Goal: Information Seeking & Learning: Check status

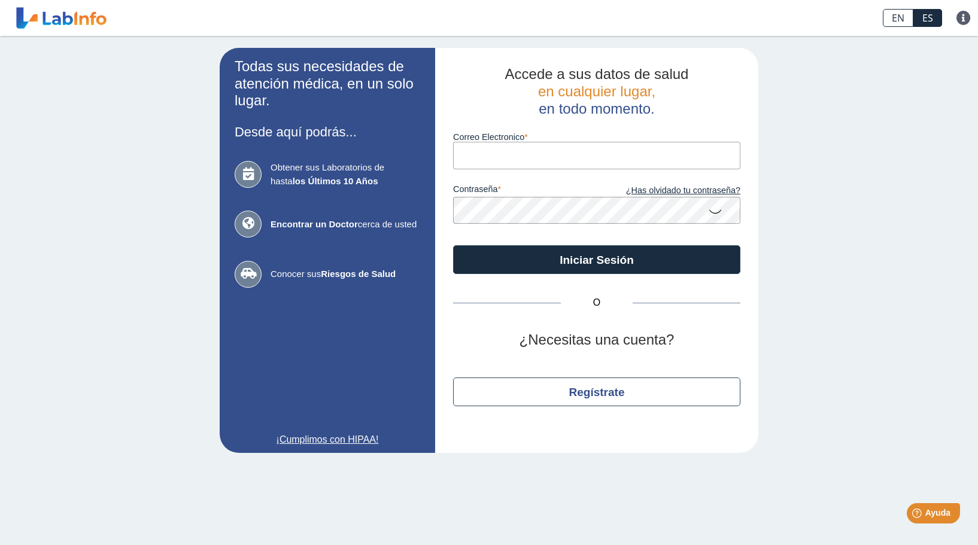
click at [730, 156] on input "Correo Electronico" at bounding box center [596, 155] width 287 height 27
type input "[EMAIL_ADDRESS][DOMAIN_NAME]"
click at [653, 192] on link "¿Has olvidado tu contraseña?" at bounding box center [669, 190] width 144 height 13
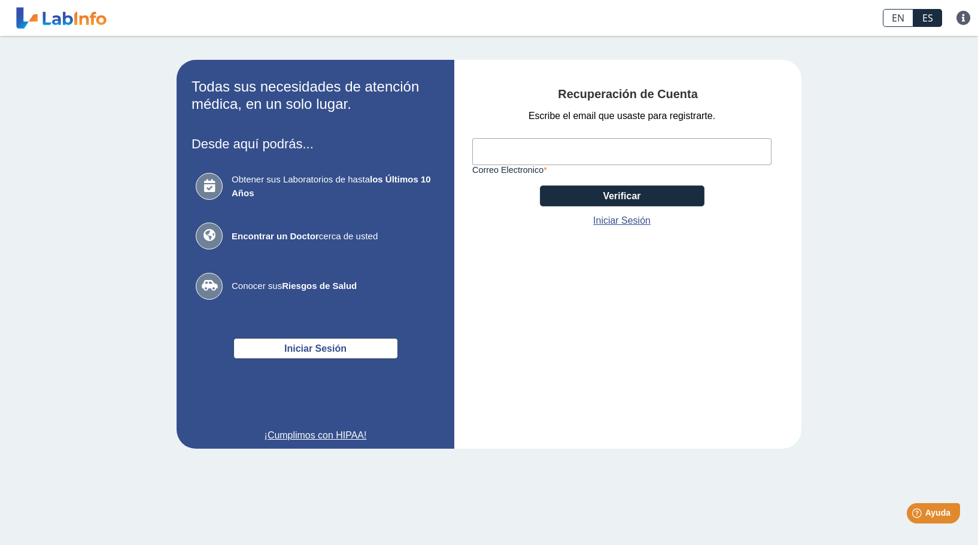
click at [500, 154] on input "Correo Electronico" at bounding box center [621, 151] width 299 height 27
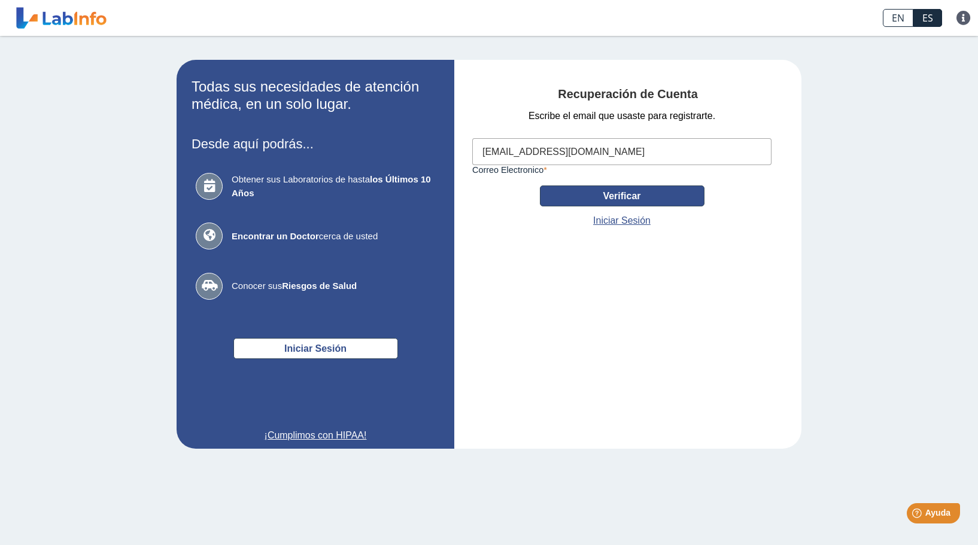
type input "[EMAIL_ADDRESS][DOMAIN_NAME]"
click at [586, 196] on button "Verificar" at bounding box center [622, 196] width 165 height 21
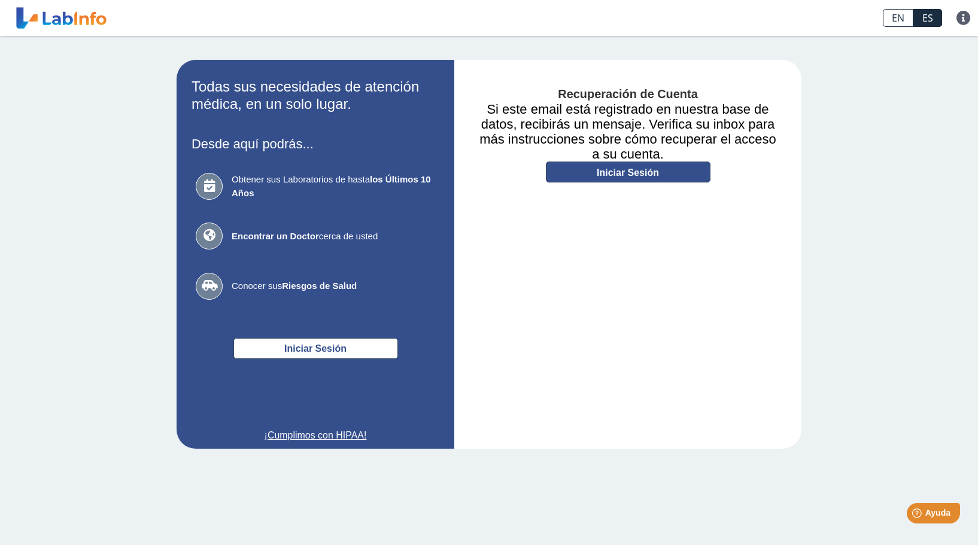
click at [588, 170] on link "Iniciar Sesión" at bounding box center [628, 172] width 165 height 21
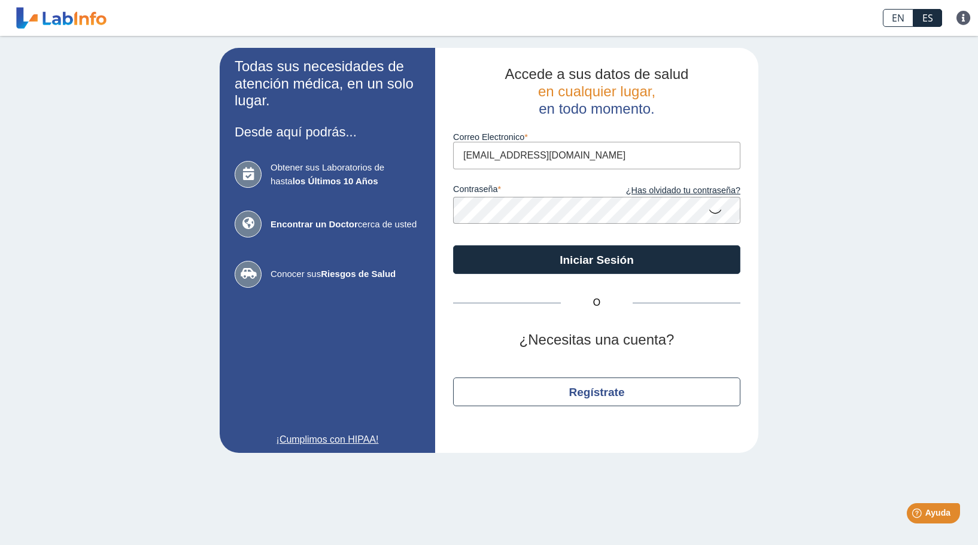
type input "carlosvelezcotto@gmail.com"
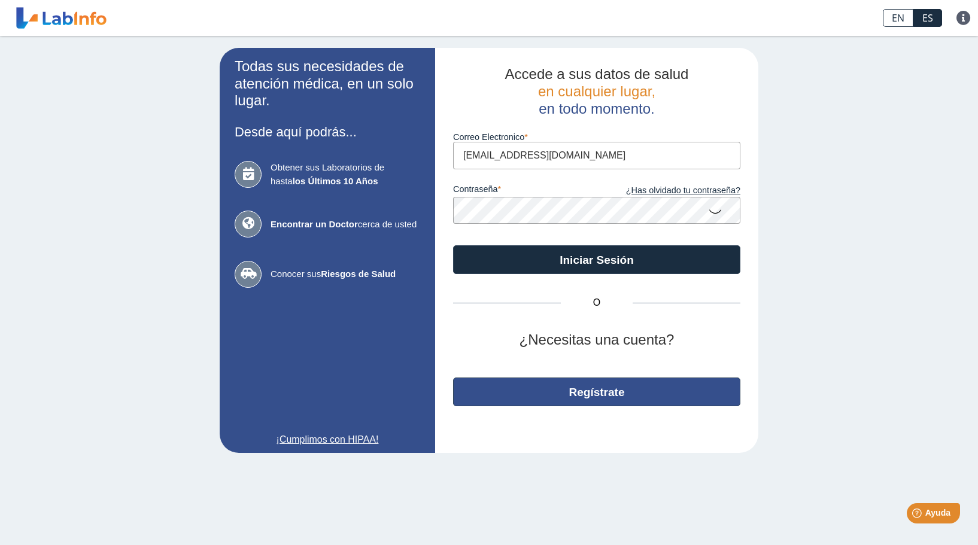
click at [565, 396] on button "Regístrate" at bounding box center [596, 392] width 287 height 29
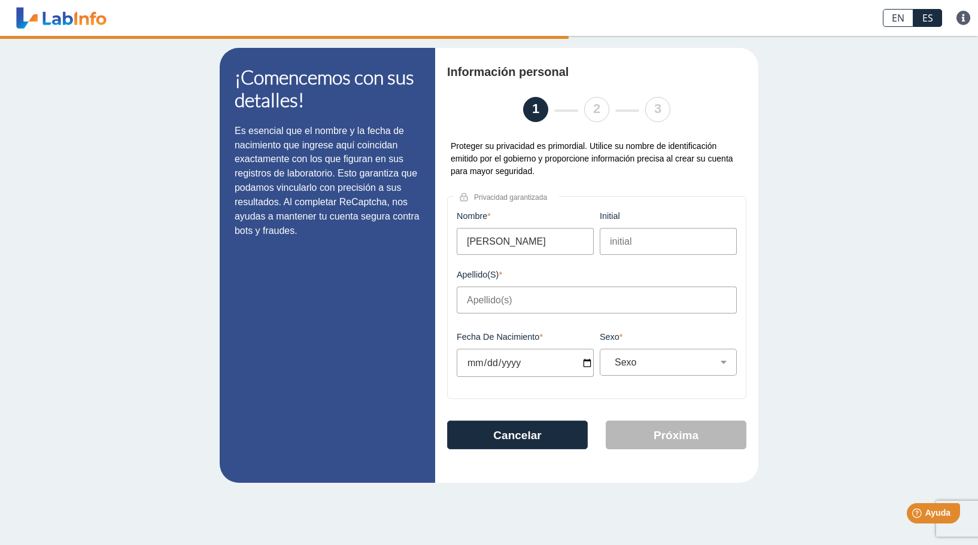
type input "Carlos"
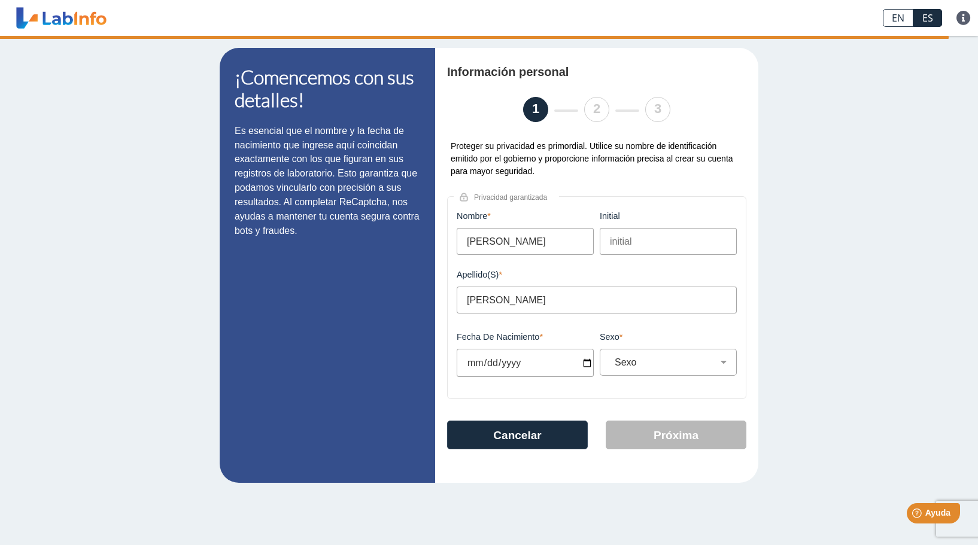
type input "Velez Cotto"
click at [485, 361] on input "Fecha de Nacimiento" at bounding box center [525, 363] width 137 height 28
click at [473, 366] on input "Fecha de Nacimiento" at bounding box center [525, 363] width 137 height 28
type input "1975-07-31"
select select "M"
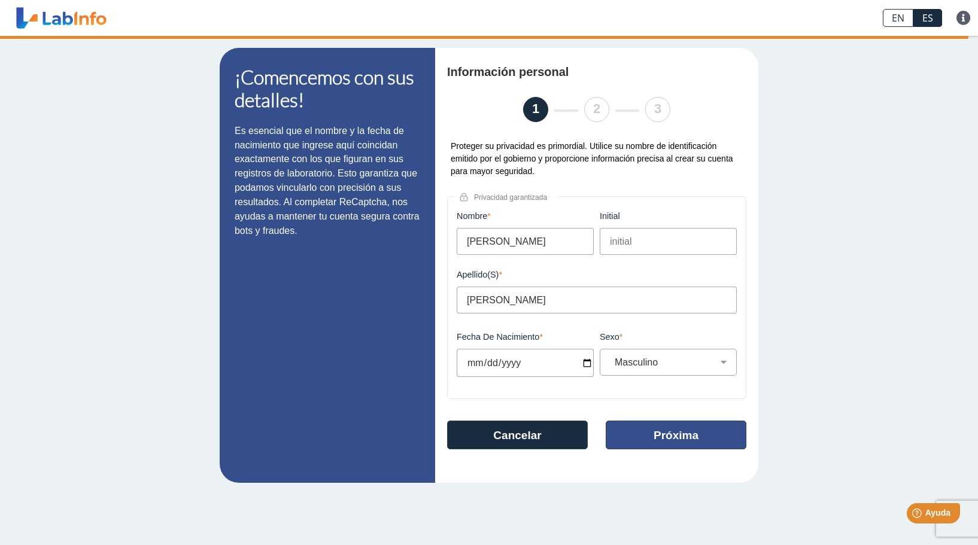
click at [652, 441] on button "Próxima" at bounding box center [676, 435] width 141 height 29
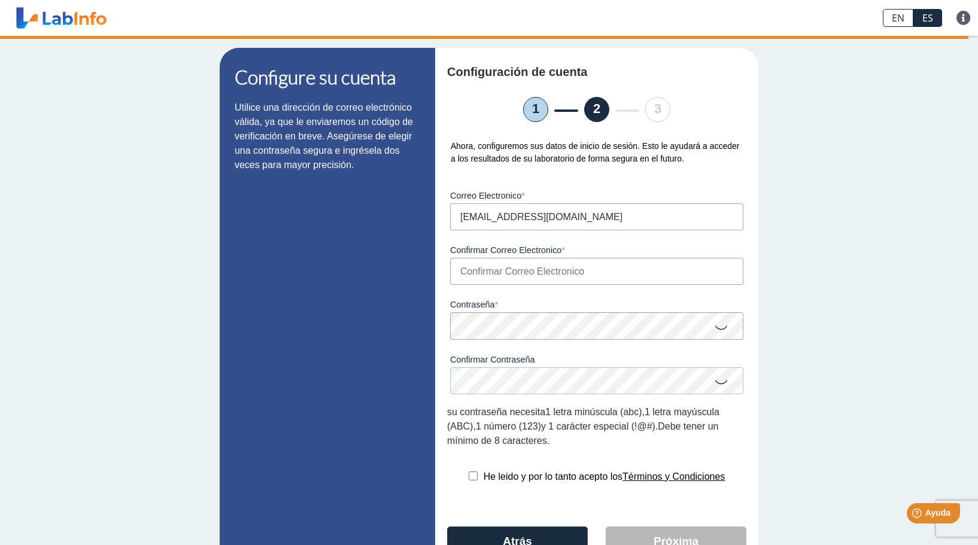
type input "[EMAIL_ADDRESS][DOMAIN_NAME]"
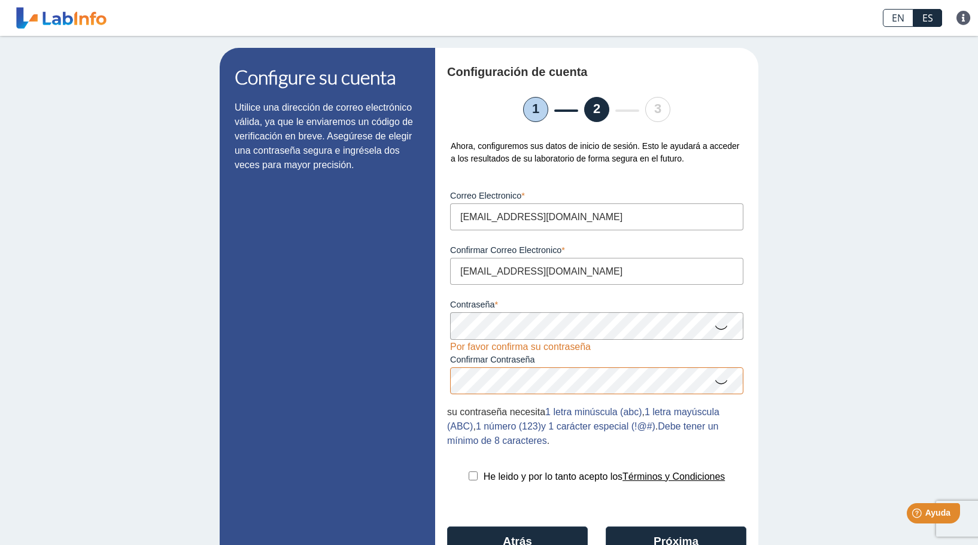
click at [469, 477] on input "checkbox" at bounding box center [473, 476] width 9 height 9
checkbox input "true"
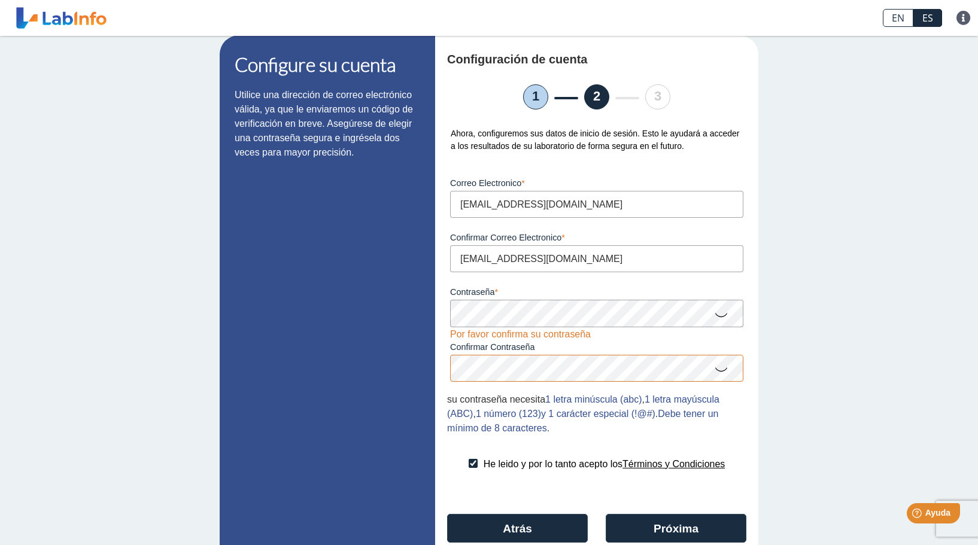
scroll to position [44, 0]
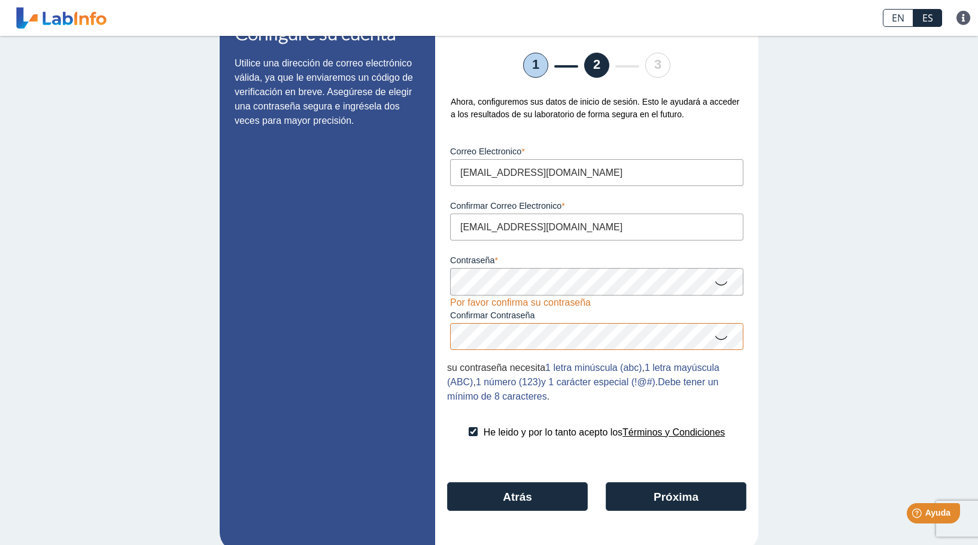
click at [716, 342] on icon at bounding box center [721, 337] width 14 height 23
click at [717, 284] on icon at bounding box center [721, 282] width 14 height 23
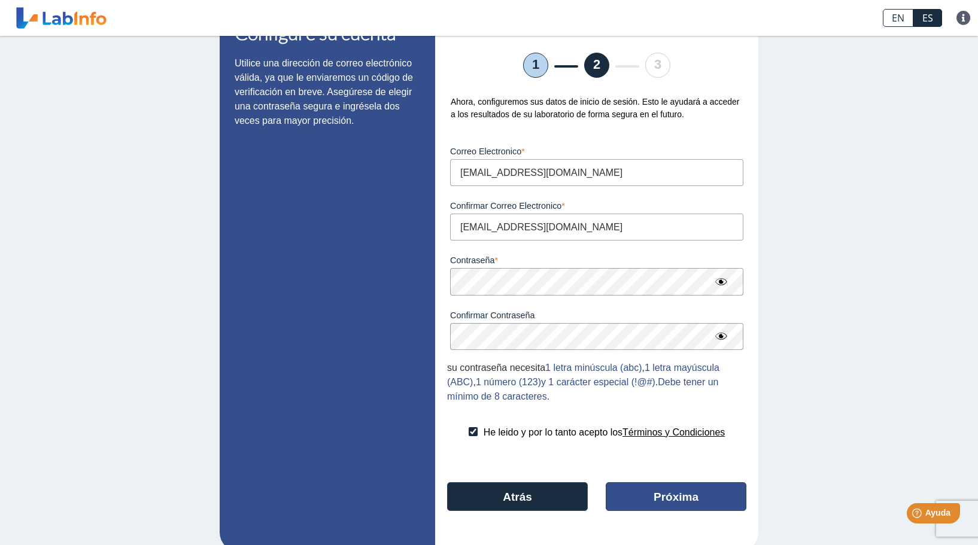
click at [653, 495] on button "Próxima" at bounding box center [676, 496] width 141 height 29
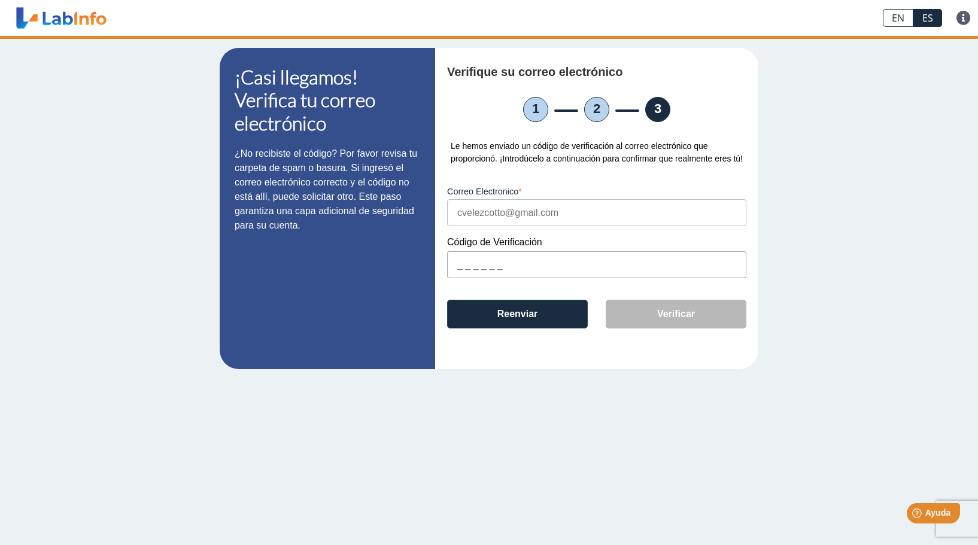
scroll to position [0, 0]
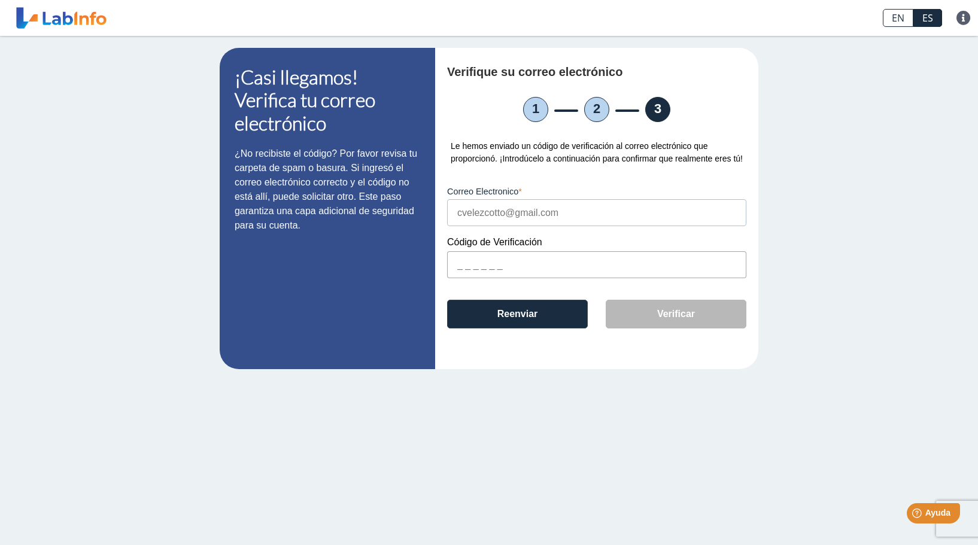
click at [458, 278] on input "text" at bounding box center [596, 264] width 299 height 27
type input "A2BADD"
click at [654, 328] on button "Verificar" at bounding box center [676, 314] width 141 height 29
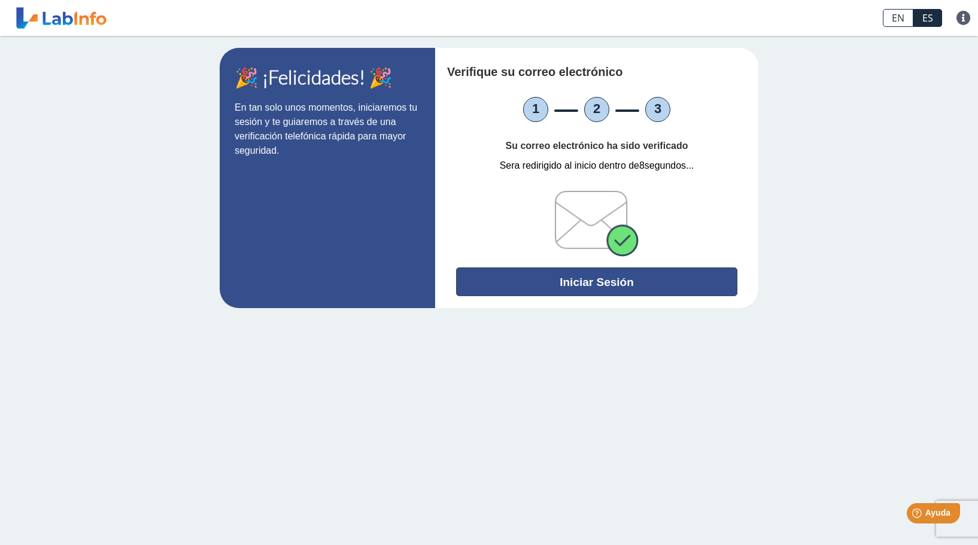
click at [569, 284] on button "Iniciar Sesión" at bounding box center [596, 281] width 281 height 29
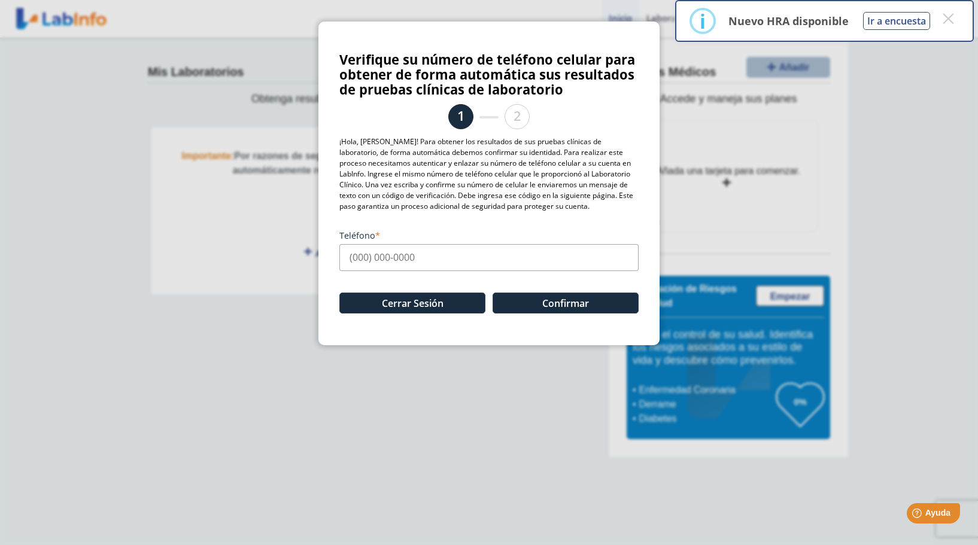
click at [358, 261] on input "Teléfono" at bounding box center [488, 257] width 299 height 27
type input "[PHONE_NUMBER]"
click at [549, 303] on button "Confirmar" at bounding box center [566, 303] width 146 height 21
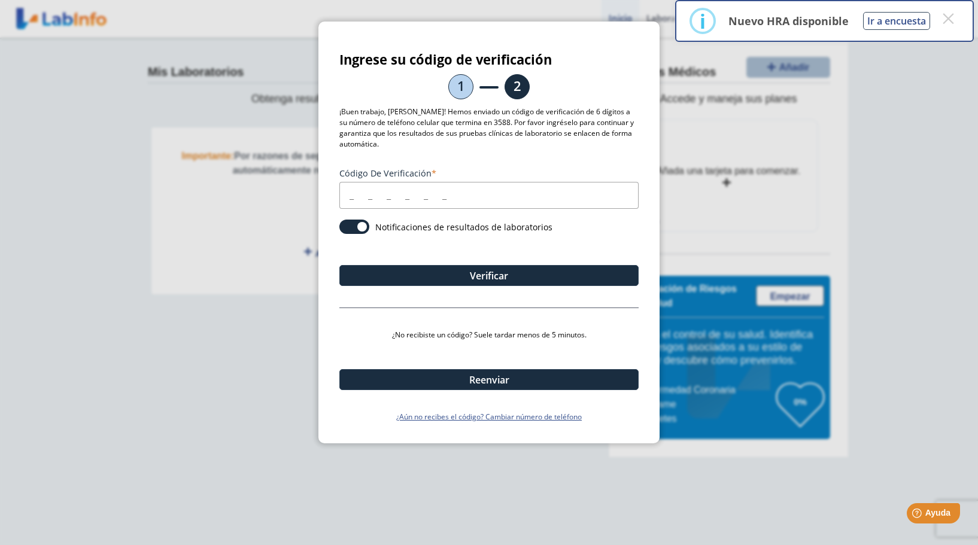
click at [348, 197] on input "Código de verificación" at bounding box center [488, 195] width 299 height 27
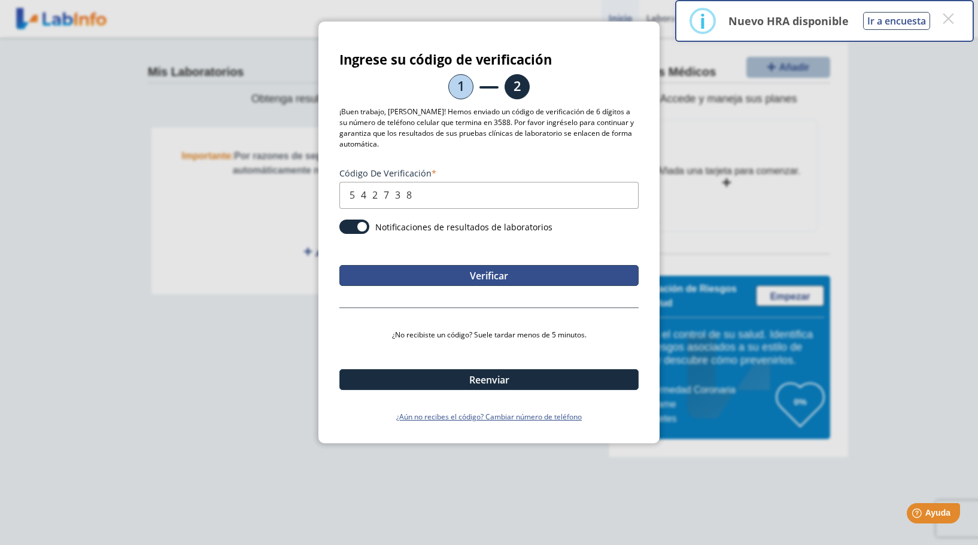
type input "542738"
click at [479, 279] on button "Verificar" at bounding box center [488, 275] width 299 height 21
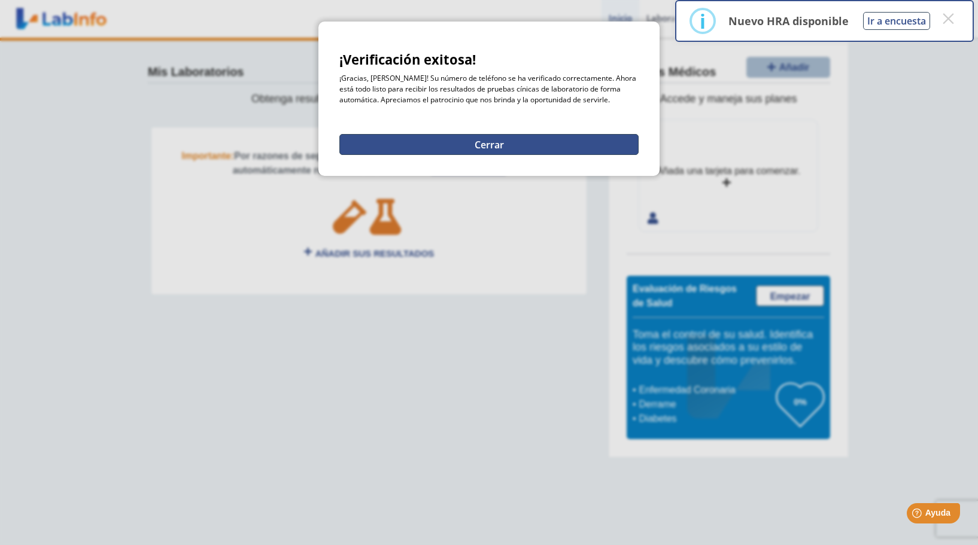
click at [475, 146] on button "Cerrar" at bounding box center [488, 144] width 299 height 21
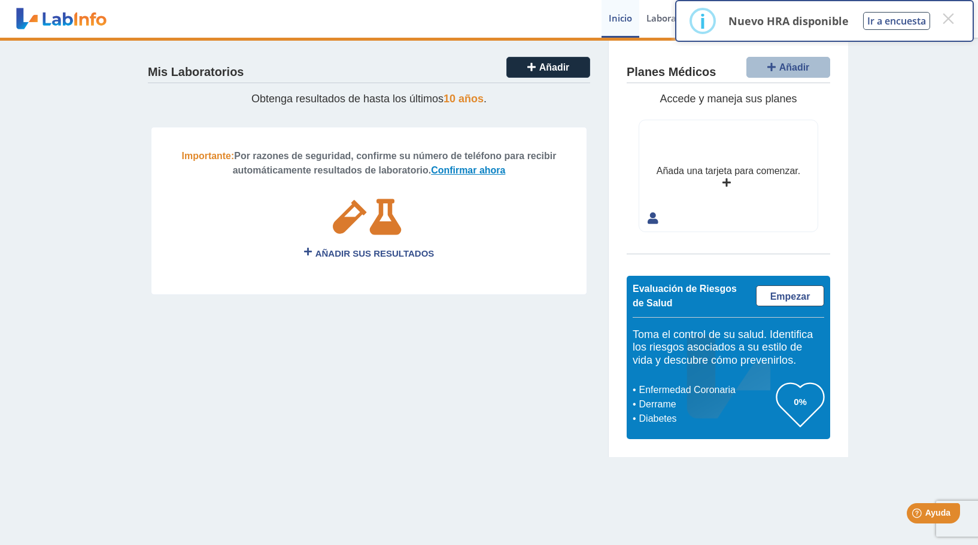
click at [445, 169] on link "Confirmar ahora" at bounding box center [468, 170] width 74 height 10
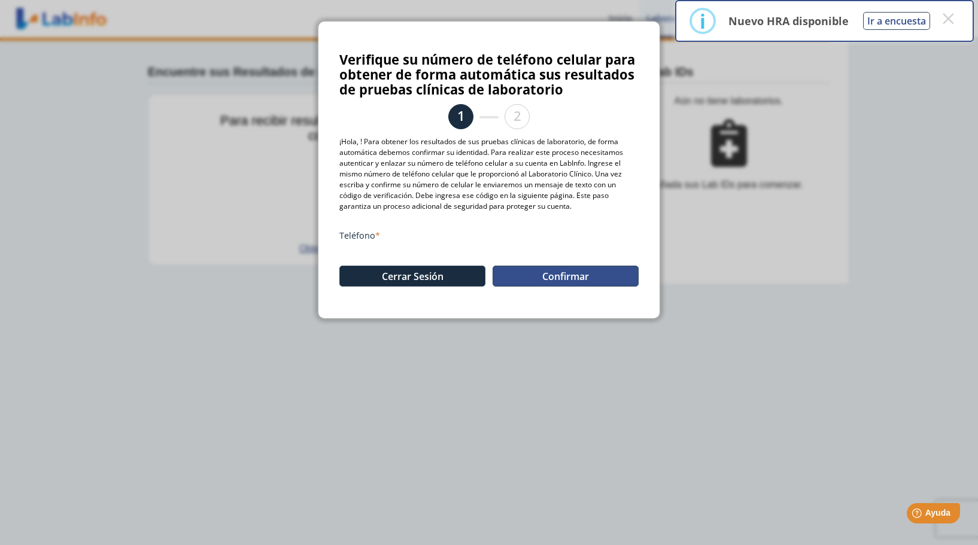
click at [548, 278] on button "Confirmar" at bounding box center [566, 276] width 146 height 21
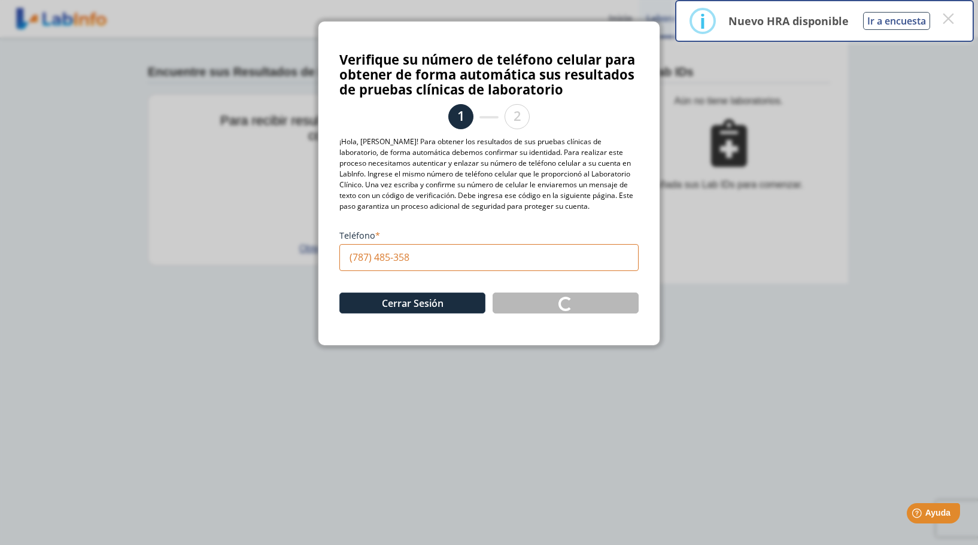
type input "[PHONE_NUMBER]"
click at [425, 305] on button "Cerrar Sesión" at bounding box center [412, 303] width 146 height 21
click at [948, 20] on button "×" at bounding box center [948, 19] width 22 height 22
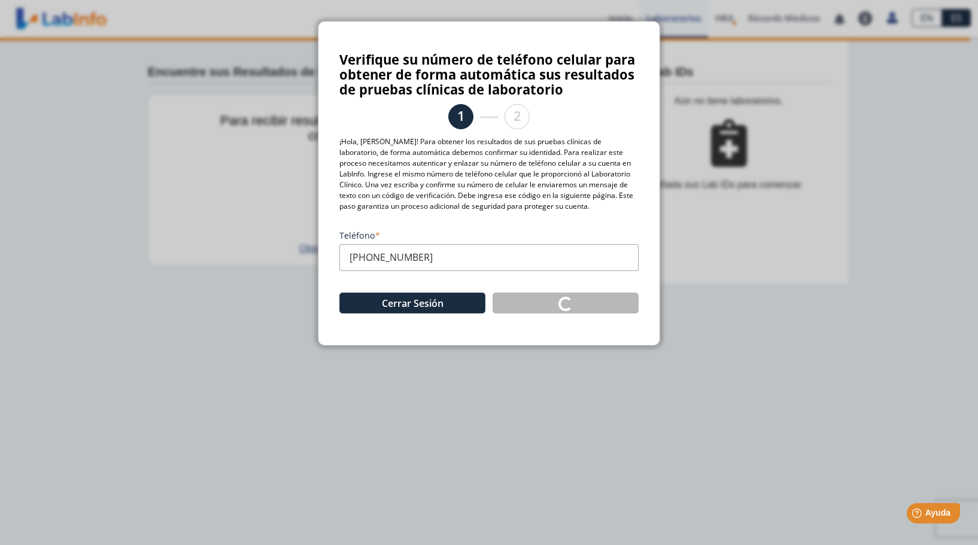
click at [672, 166] on ngb-modal-window "Verifique su número de teléfono celular para obtener de forma automática sus re…" at bounding box center [489, 272] width 978 height 545
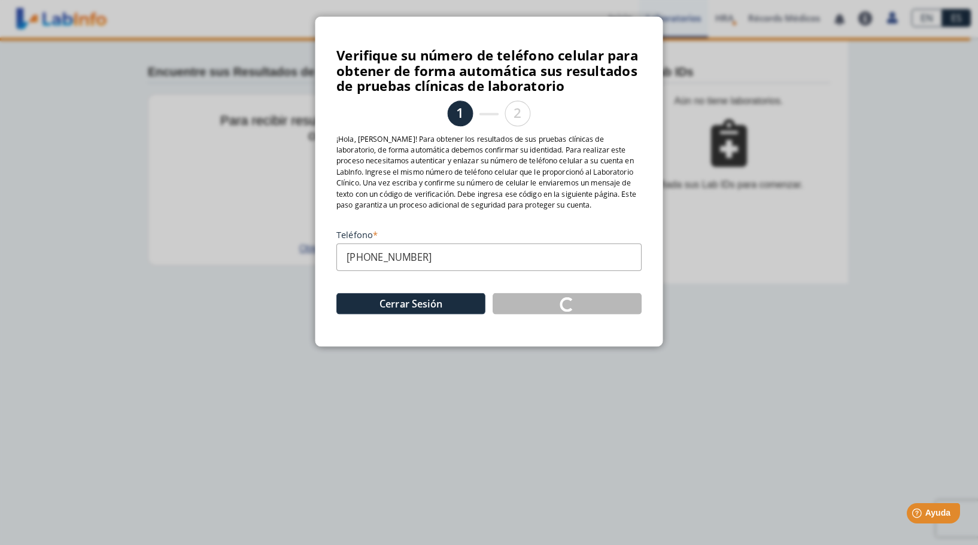
click at [671, 166] on ngb-modal-window "Verifique su número de teléfono celular para obtener de forma automática sus re…" at bounding box center [489, 272] width 978 height 545
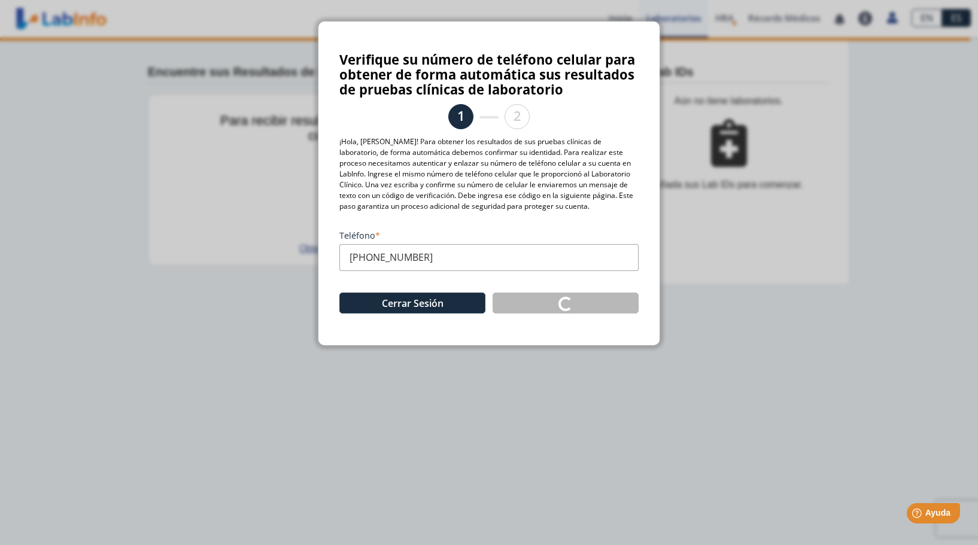
click at [278, 230] on ngb-modal-window "Verifique su número de teléfono celular para obtener de forma automática sus re…" at bounding box center [489, 272] width 978 height 545
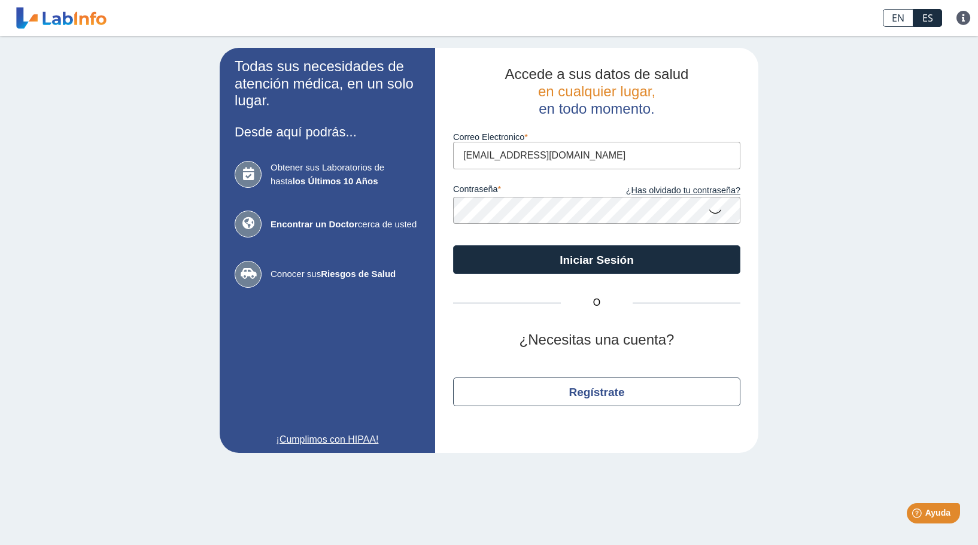
type input "[EMAIL_ADDRESS][DOMAIN_NAME]"
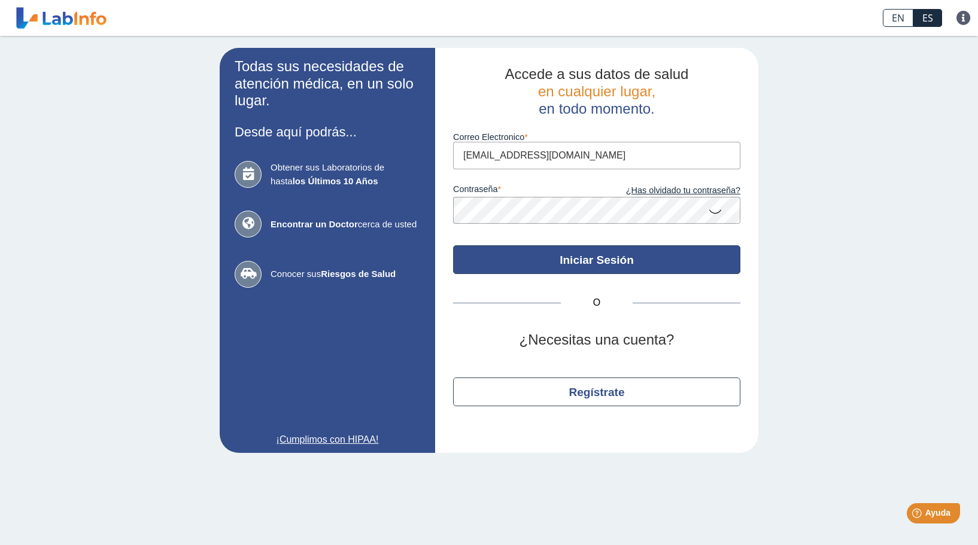
click at [578, 265] on button "Iniciar Sesión" at bounding box center [596, 259] width 287 height 29
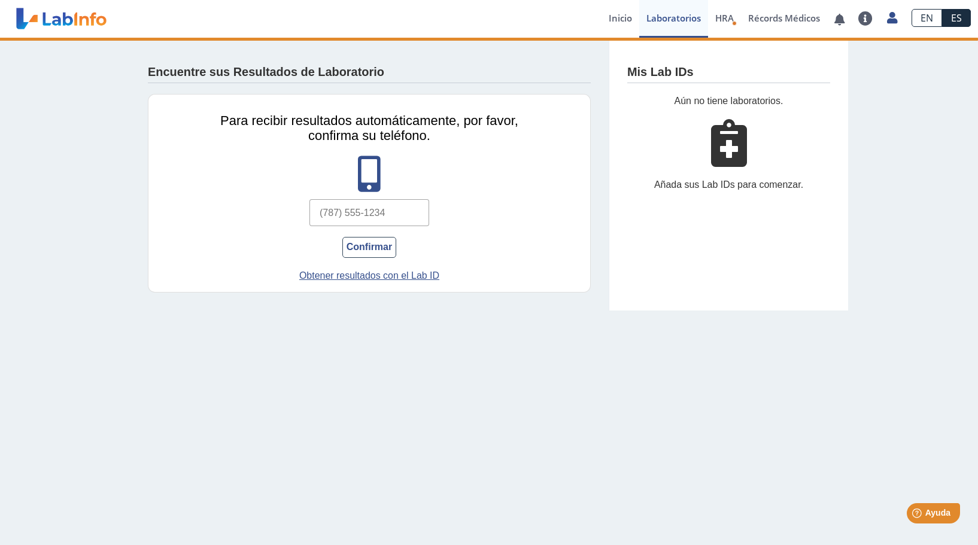
click at [341, 214] on input "text" at bounding box center [369, 212] width 120 height 27
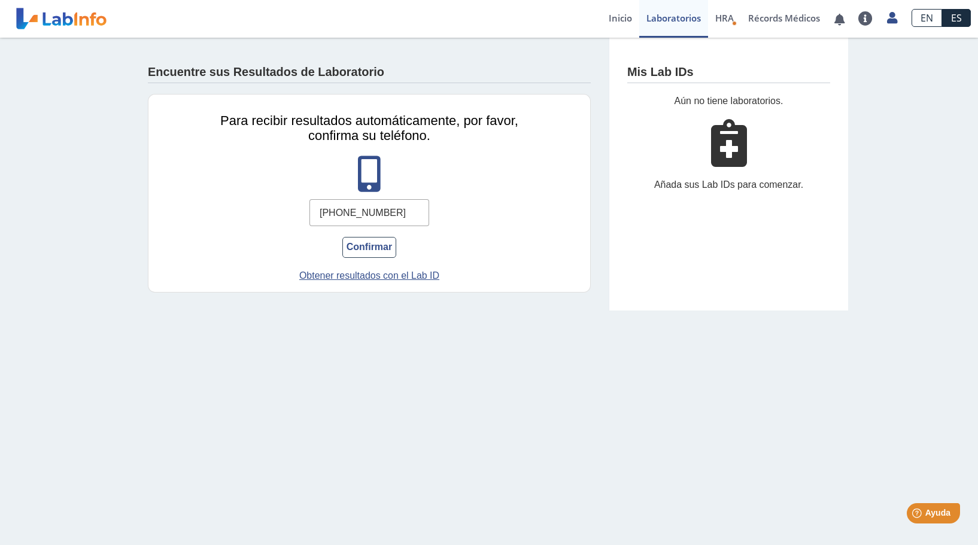
type input "[PHONE_NUMBER]"
click at [279, 187] on div at bounding box center [369, 174] width 328 height 36
click at [358, 250] on button "Confirmar" at bounding box center [369, 247] width 54 height 21
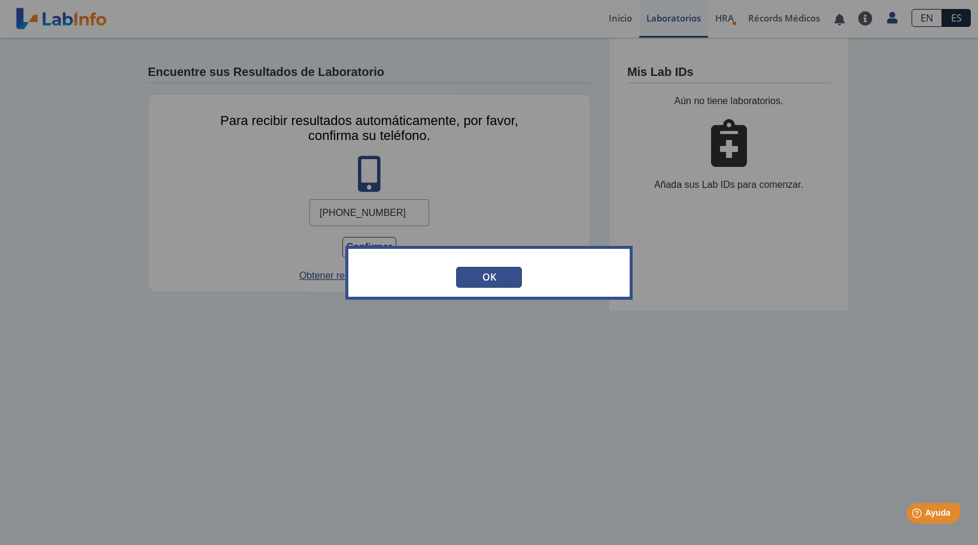
click at [490, 279] on button "OK" at bounding box center [489, 277] width 66 height 21
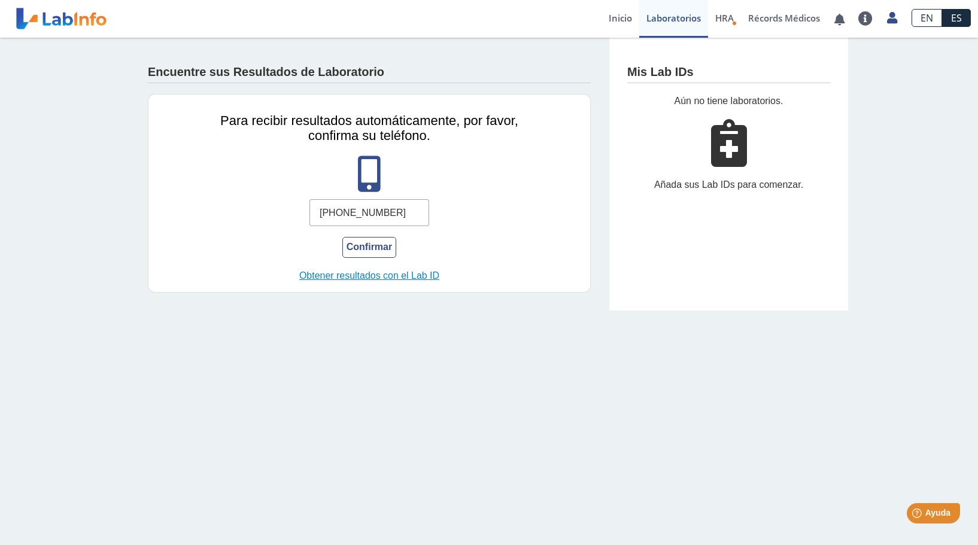
click at [381, 277] on link "Obtener resultados con el Lab ID" at bounding box center [369, 276] width 328 height 14
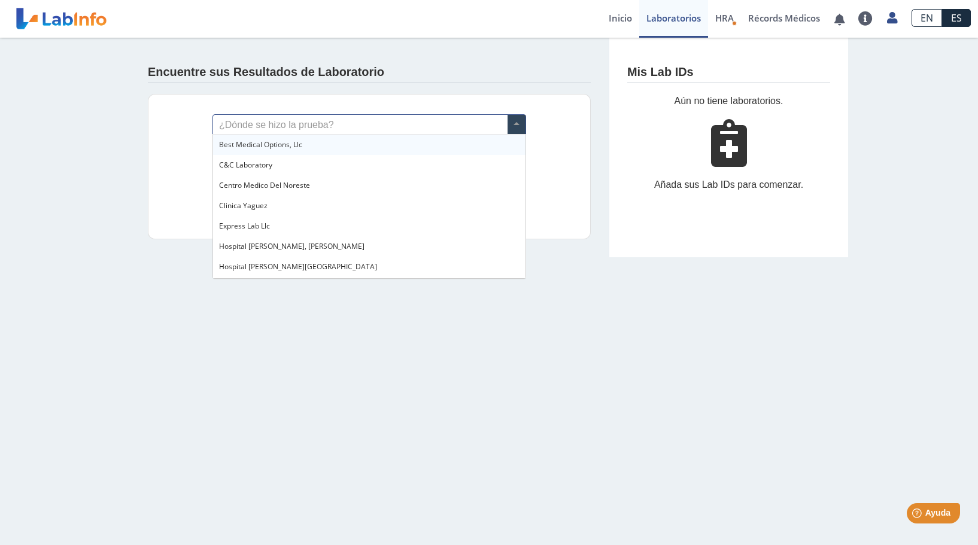
click at [518, 124] on span at bounding box center [516, 125] width 18 height 20
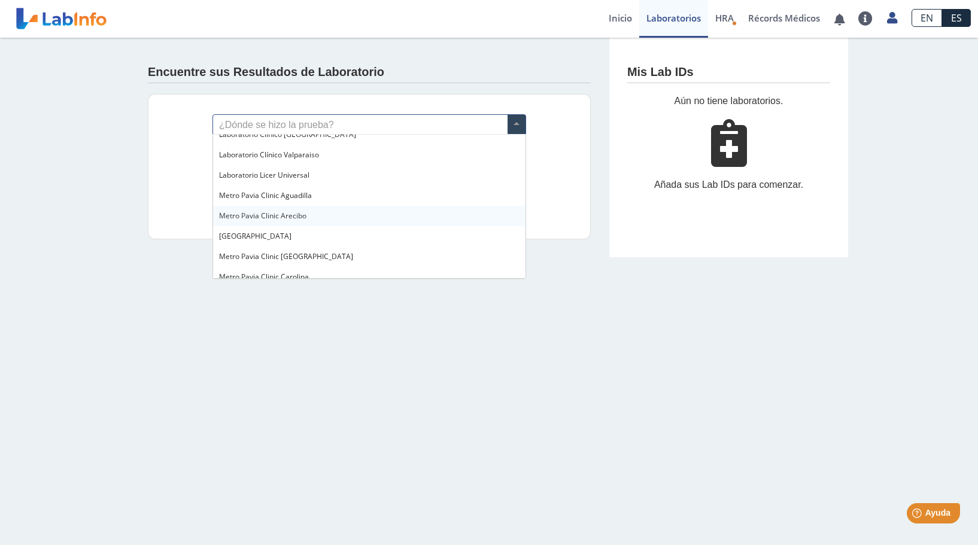
scroll to position [789, 0]
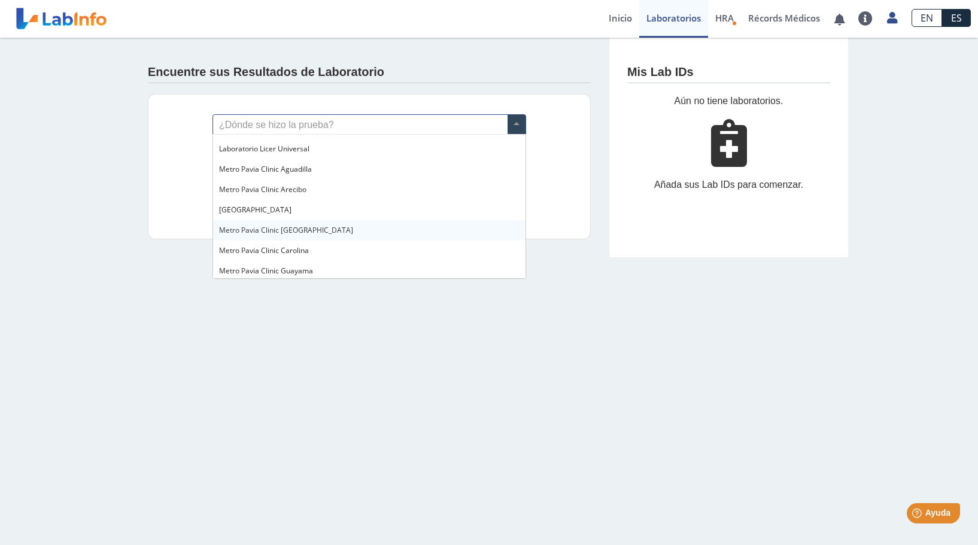
click at [282, 230] on span "Metro Pavia Clinic [GEOGRAPHIC_DATA]" at bounding box center [286, 230] width 134 height 10
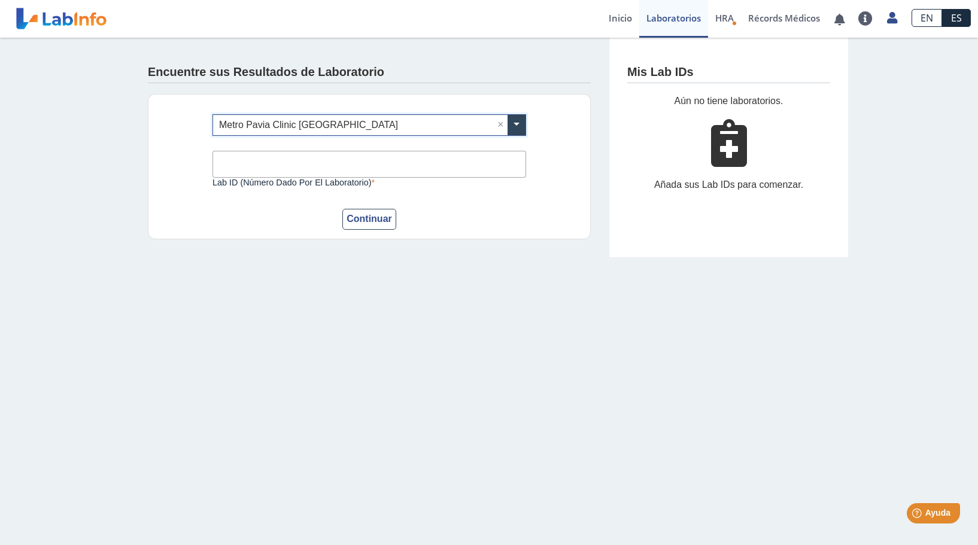
click at [245, 165] on input "Lab ID (número dado por el laboratorio)" at bounding box center [369, 164] width 314 height 27
type input "143928"
click at [363, 217] on button "Continuar" at bounding box center [369, 219] width 54 height 21
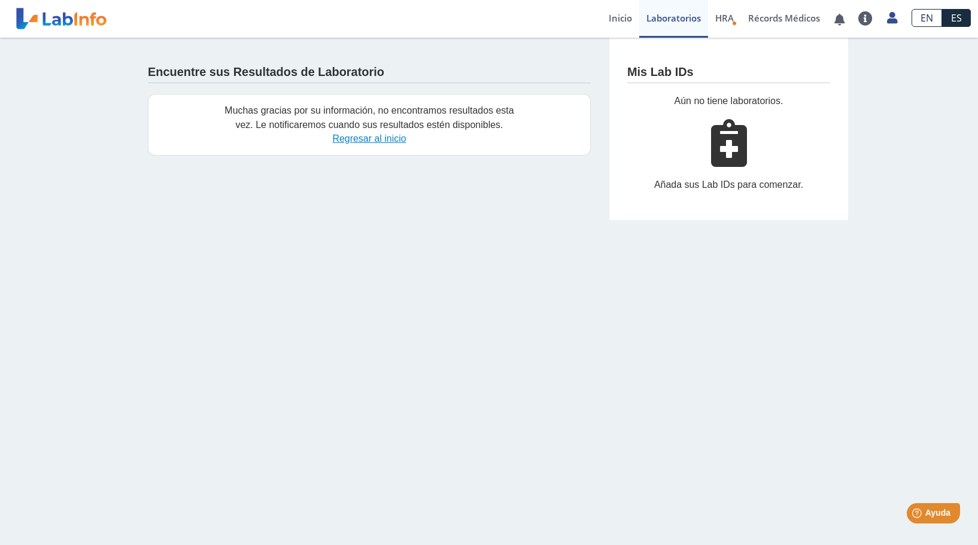
click at [369, 139] on link "Regresar al inicio" at bounding box center [369, 138] width 74 height 10
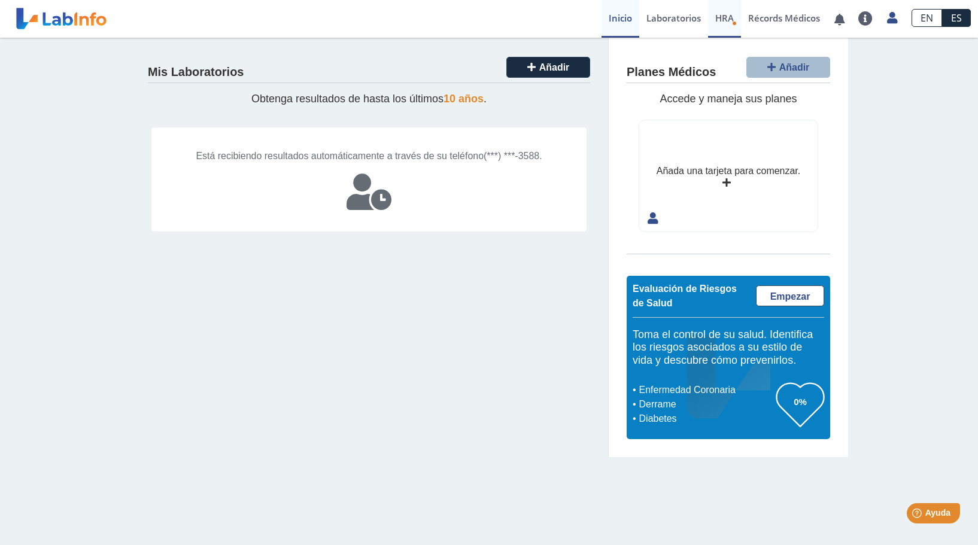
click at [724, 19] on span "HRA" at bounding box center [724, 18] width 19 height 12
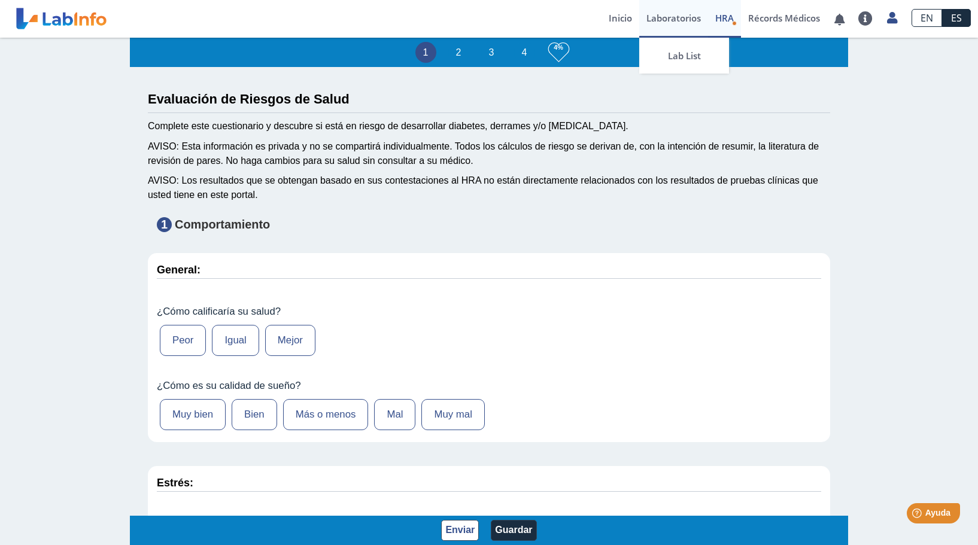
click at [662, 17] on link "Laboratorios" at bounding box center [673, 19] width 69 height 38
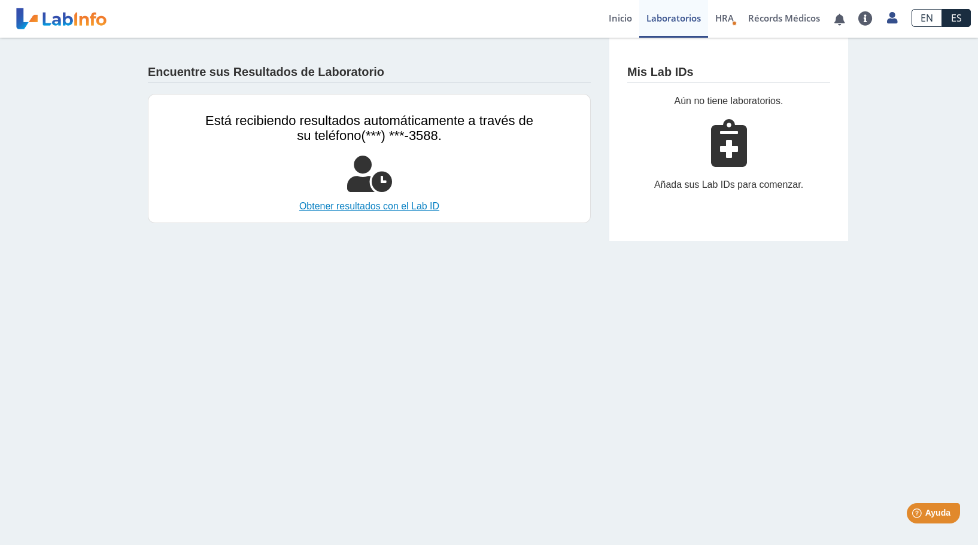
click at [345, 206] on link "Obtener resultados con el Lab ID" at bounding box center [369, 206] width 328 height 14
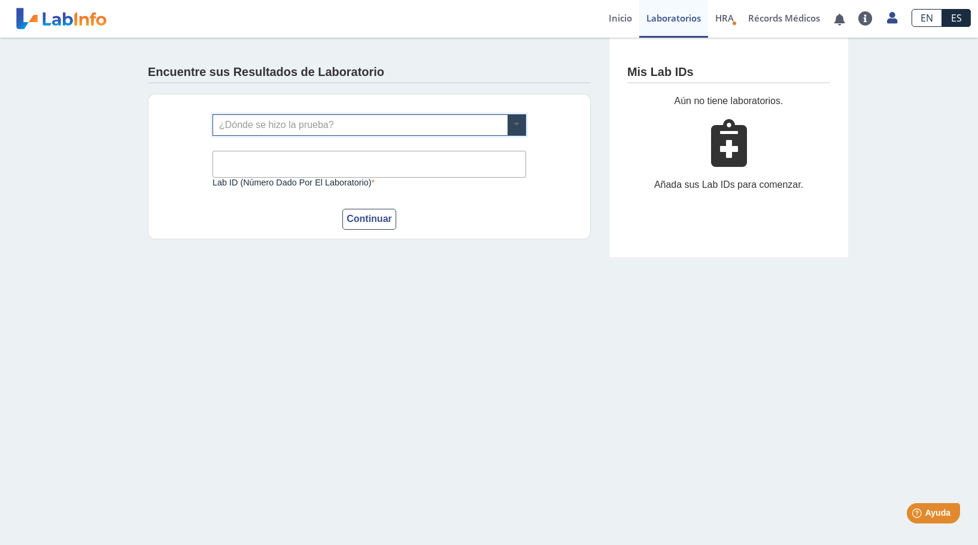
click at [513, 127] on span at bounding box center [516, 125] width 18 height 20
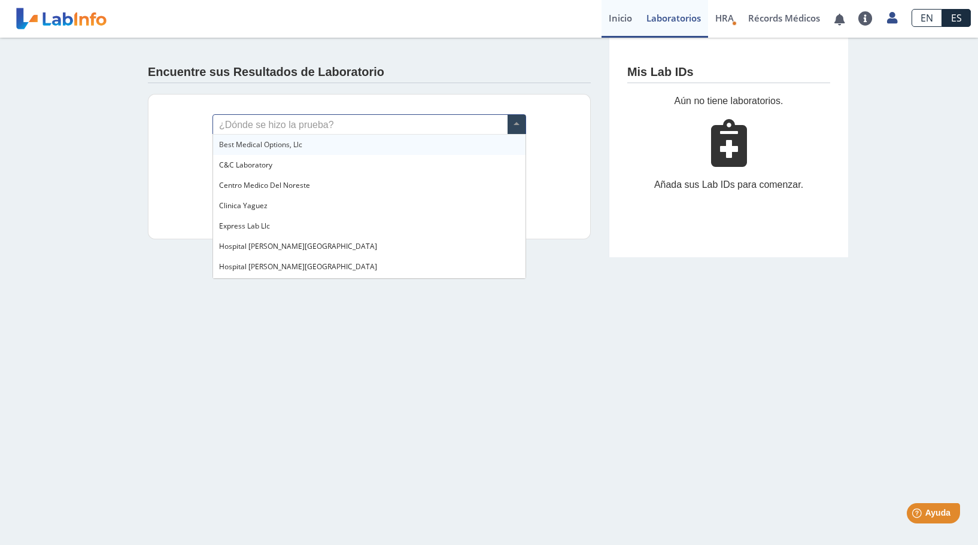
click at [611, 21] on link "Inicio" at bounding box center [620, 19] width 38 height 38
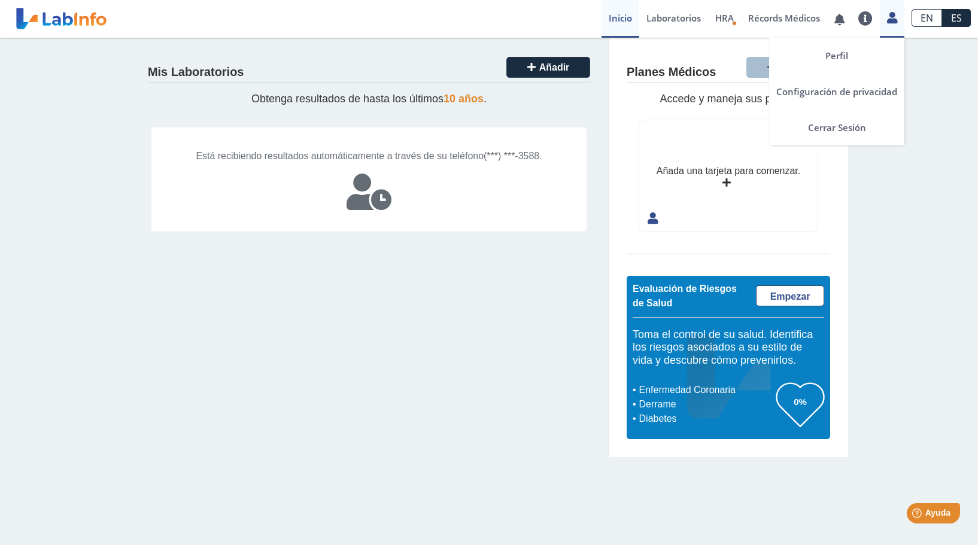
click at [889, 20] on icon at bounding box center [892, 17] width 10 height 9
click at [841, 130] on link "Cerrar Sesión" at bounding box center [836, 128] width 135 height 36
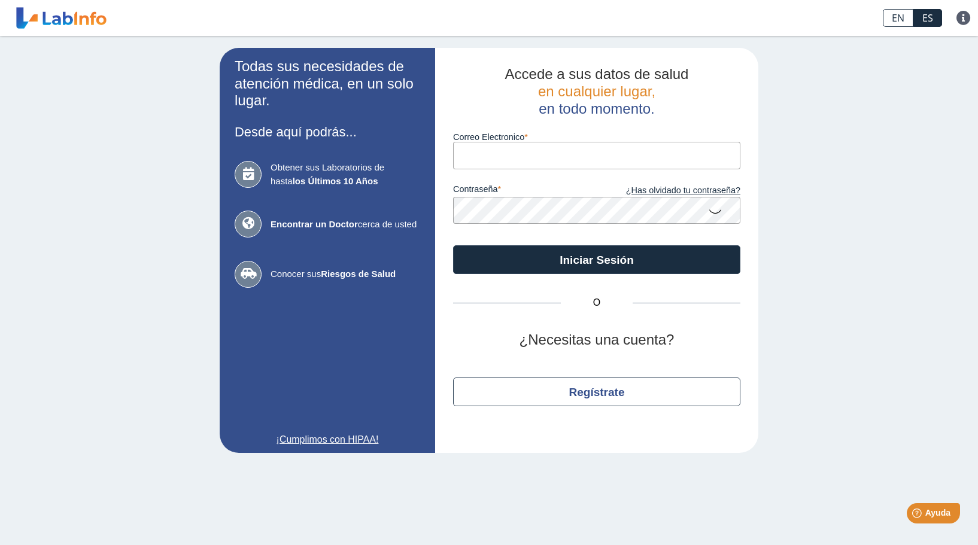
click at [495, 150] on input "Correo Electronico" at bounding box center [596, 155] width 287 height 27
click at [649, 160] on input "Correo Electronico" at bounding box center [596, 155] width 287 height 27
type input "[EMAIL_ADDRESS][DOMAIN_NAME]"
click at [582, 173] on div "contraseña ¿Has olvidado tu contraseña?" at bounding box center [596, 196] width 287 height 55
click at [645, 191] on link "¿Has olvidado tu contraseña?" at bounding box center [669, 190] width 144 height 13
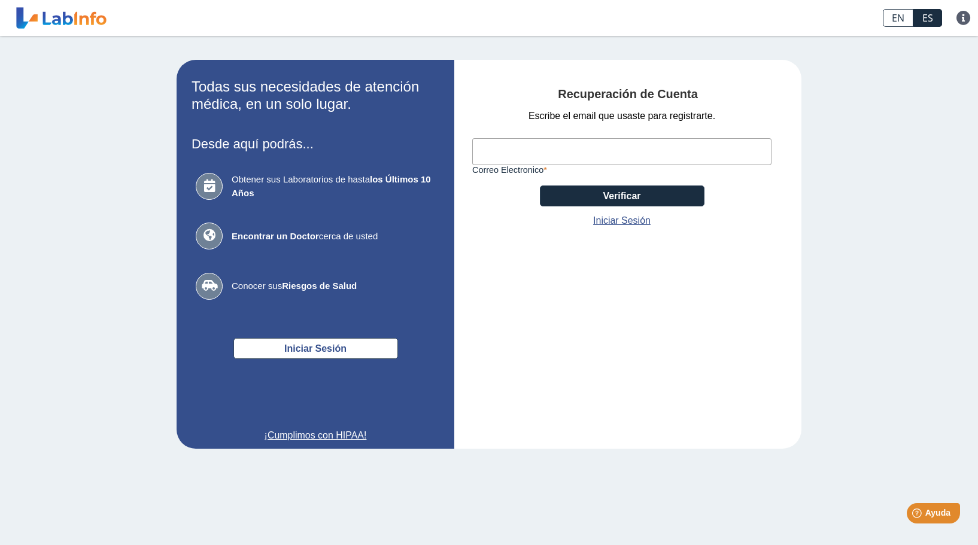
click at [509, 154] on input "Correo Electronico" at bounding box center [621, 151] width 299 height 27
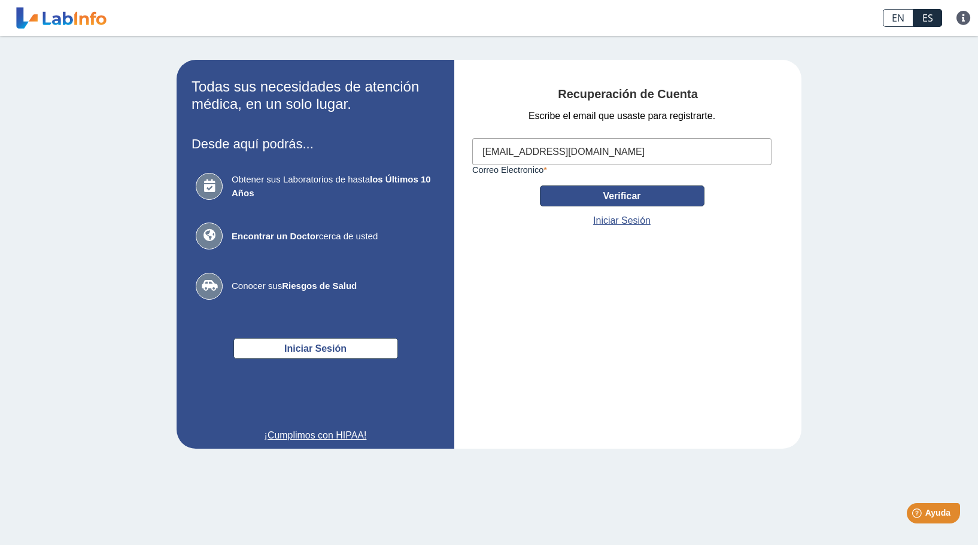
type input "carlosvelecotto@gmail.com"
click at [591, 199] on button "Verificar" at bounding box center [622, 196] width 165 height 21
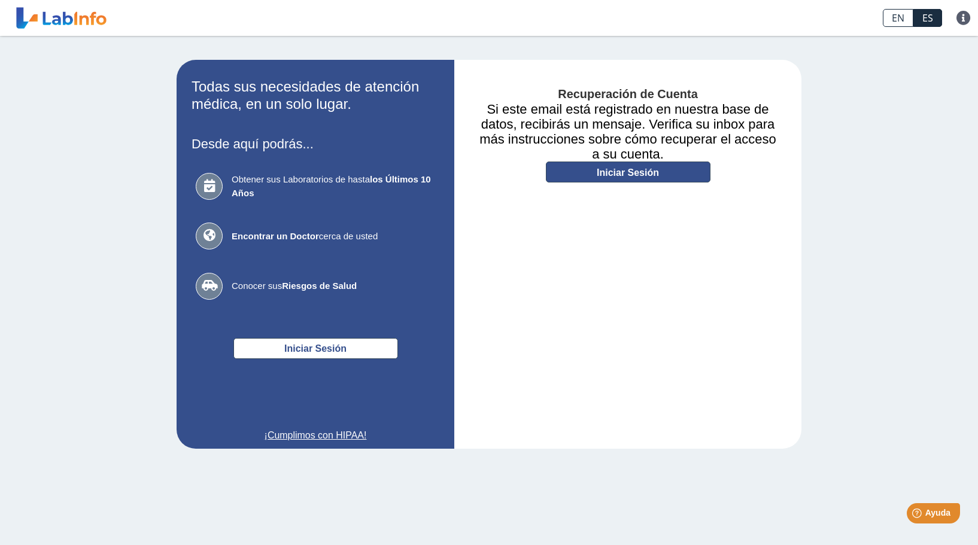
click at [623, 172] on link "Iniciar Sesión" at bounding box center [628, 172] width 165 height 21
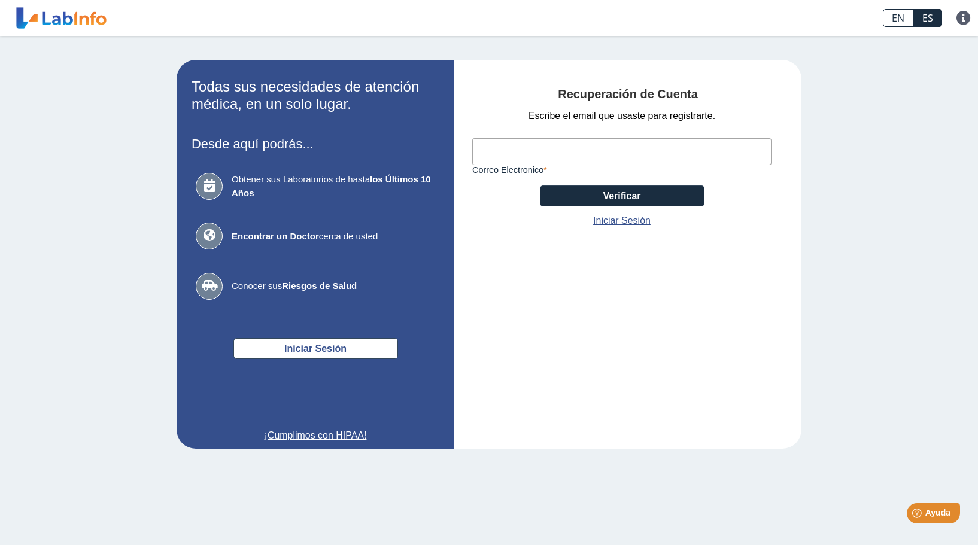
click at [498, 150] on input "Correo Electronico" at bounding box center [621, 151] width 299 height 27
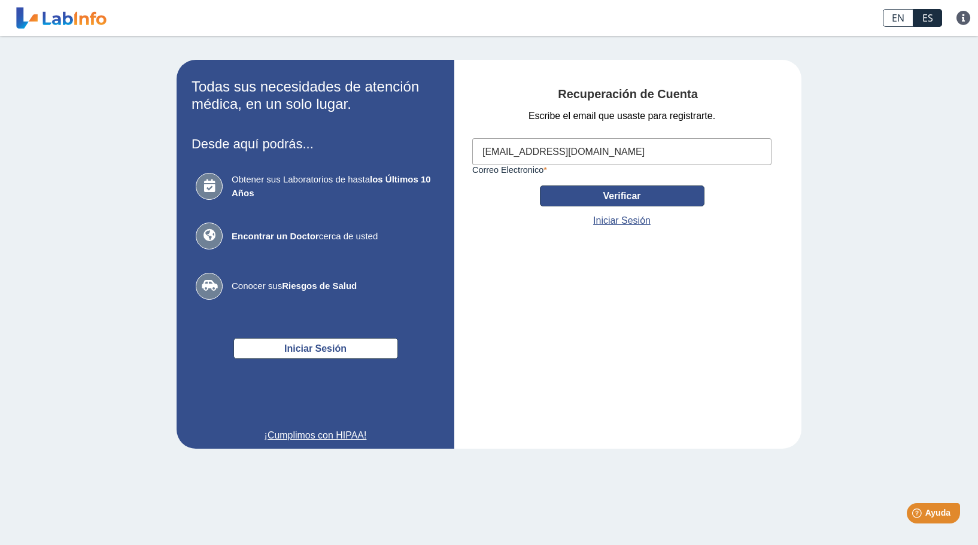
type input "[EMAIL_ADDRESS][DOMAIN_NAME]"
click at [570, 198] on button "Verificar" at bounding box center [622, 196] width 165 height 21
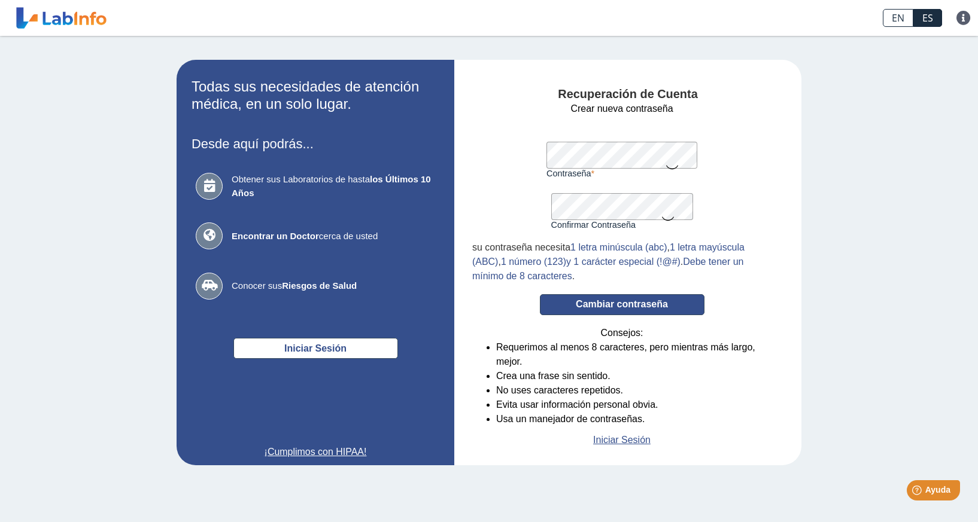
click at [610, 303] on button "Cambiar contraseña" at bounding box center [622, 304] width 165 height 21
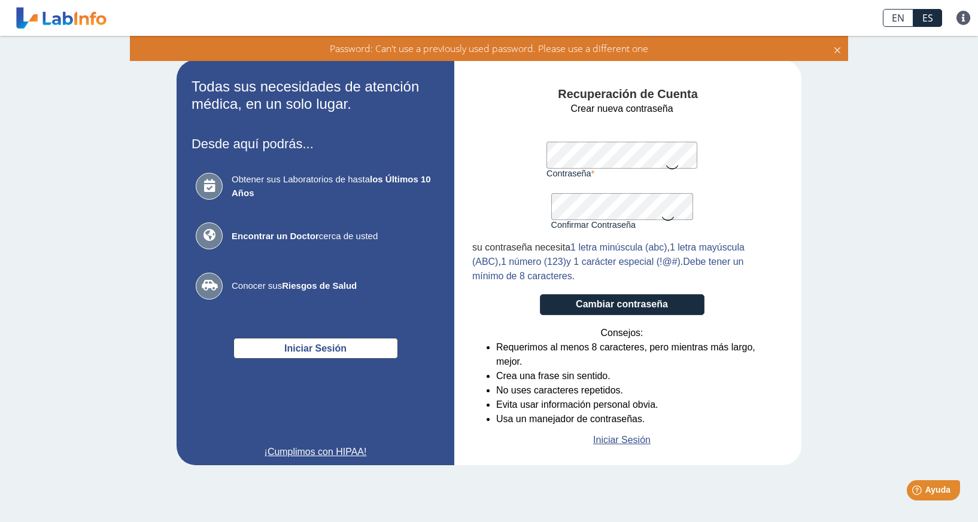
click at [671, 168] on icon at bounding box center [672, 166] width 14 height 23
click at [673, 224] on icon at bounding box center [668, 217] width 14 height 23
click at [607, 306] on button "Cambiar contraseña" at bounding box center [622, 304] width 165 height 21
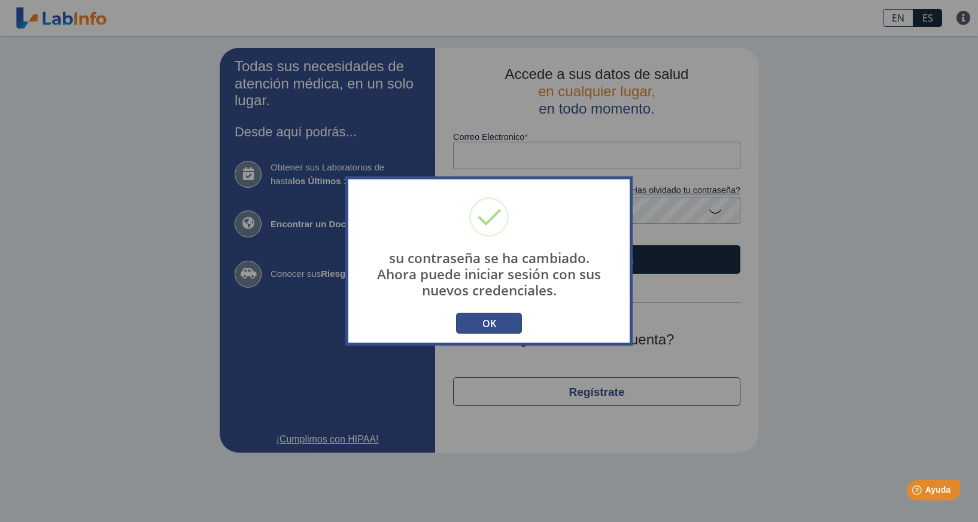
click at [476, 325] on button "OK" at bounding box center [489, 323] width 66 height 21
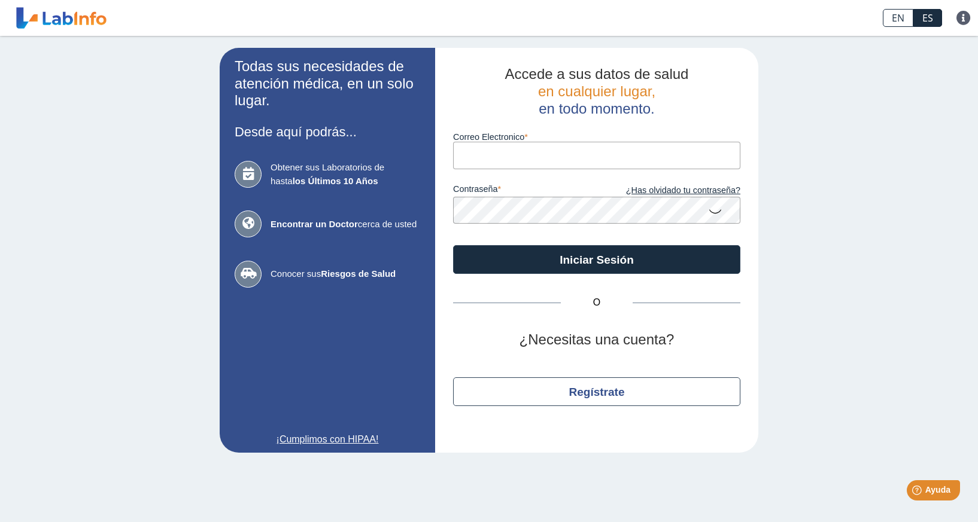
click at [491, 151] on input "Correo Electronico" at bounding box center [596, 155] width 287 height 27
type input "[EMAIL_ADDRESS][DOMAIN_NAME]"
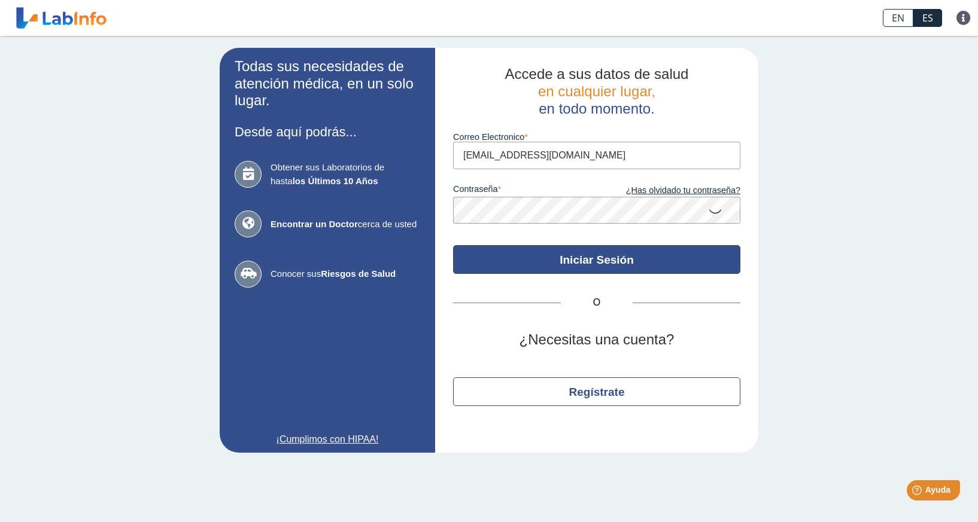
click at [557, 264] on button "Iniciar Sesión" at bounding box center [596, 259] width 287 height 29
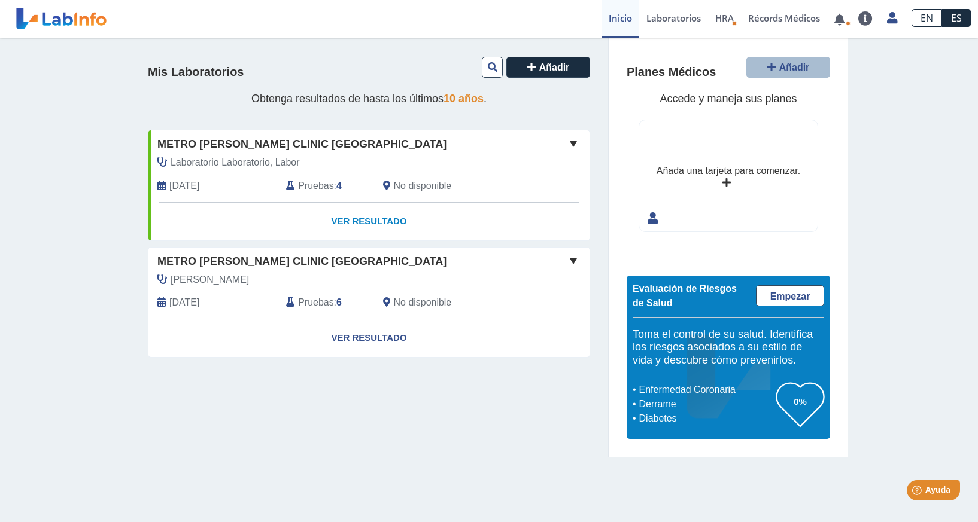
click at [349, 220] on link "Ver Resultado" at bounding box center [368, 222] width 441 height 38
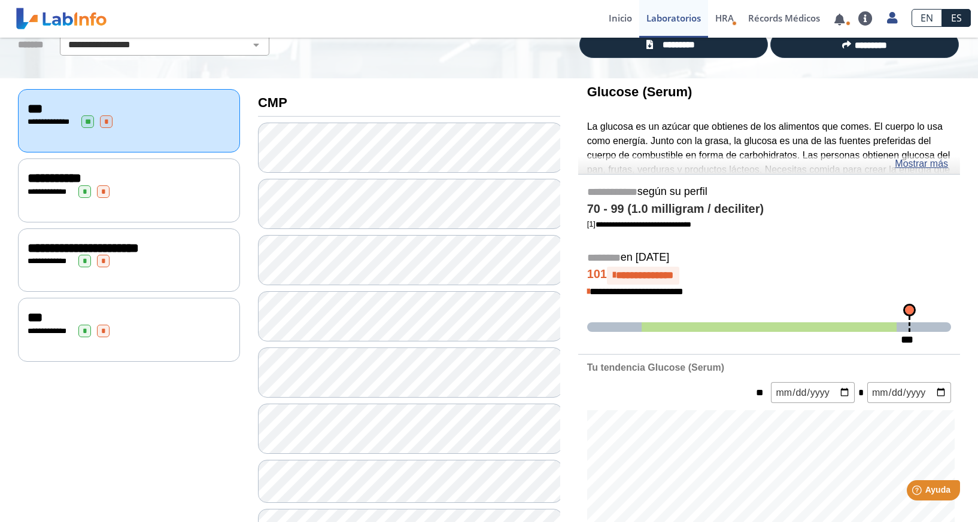
scroll to position [80, 0]
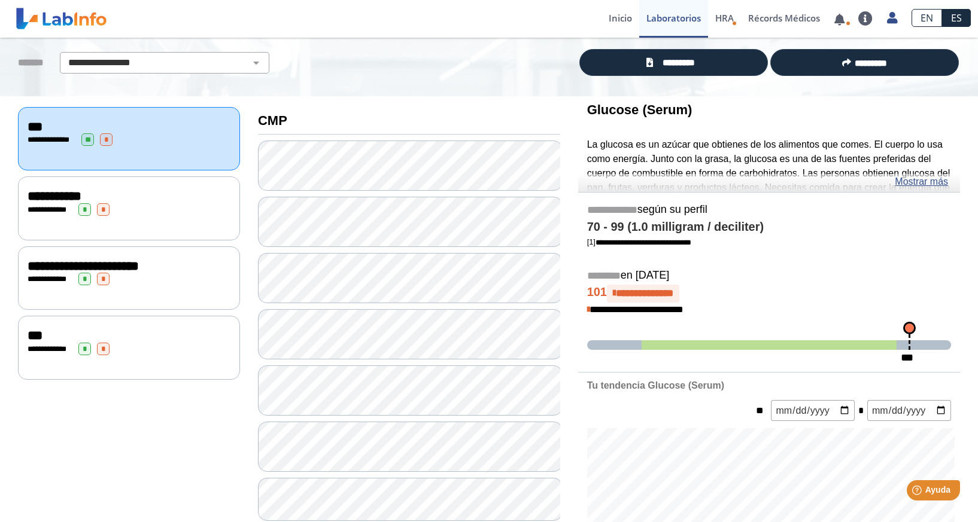
click at [136, 203] on div "**********" at bounding box center [129, 209] width 203 height 13
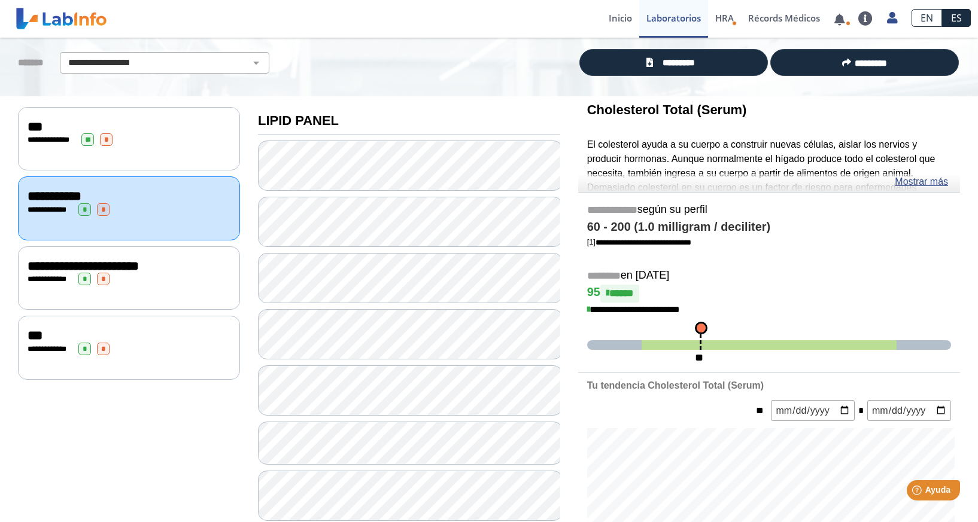
click at [183, 333] on div "***" at bounding box center [129, 336] width 203 height 14
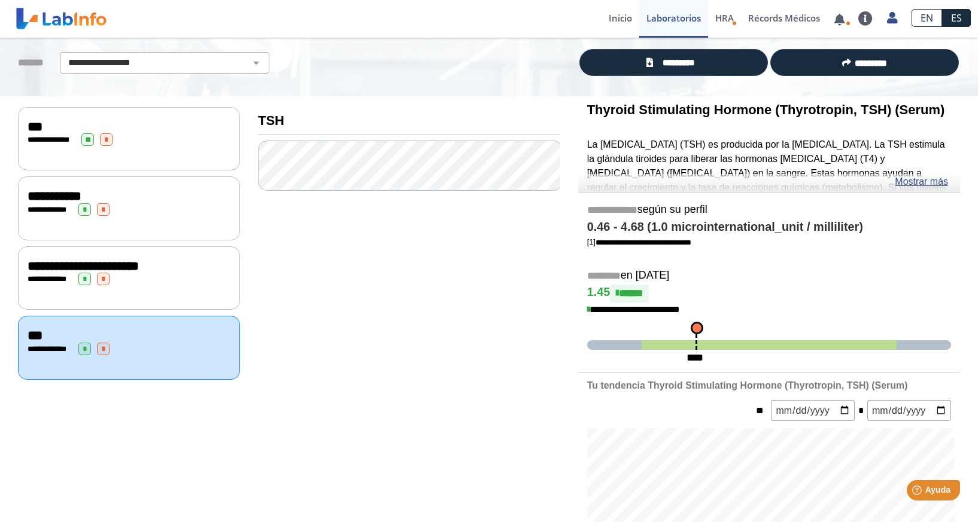
click at [183, 274] on div "**********" at bounding box center [129, 279] width 203 height 13
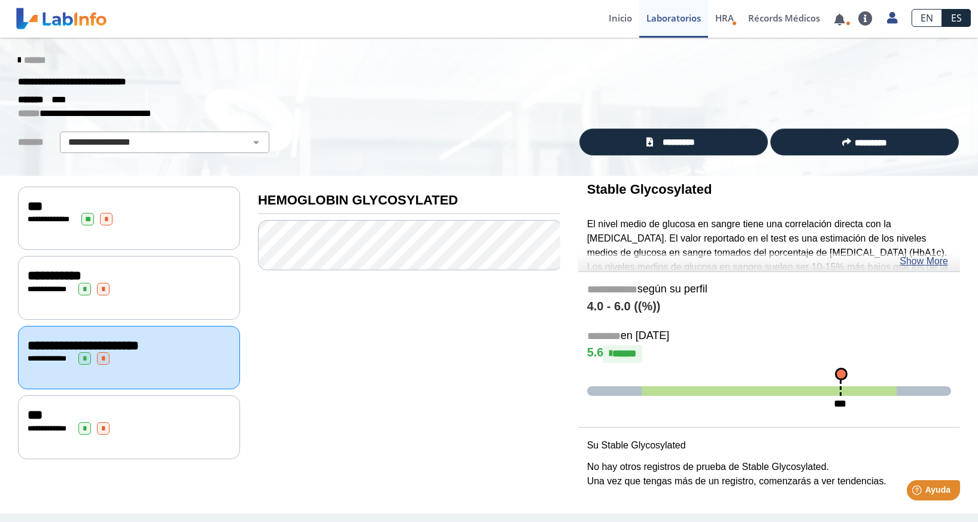
click at [98, 283] on div "**********" at bounding box center [129, 289] width 203 height 13
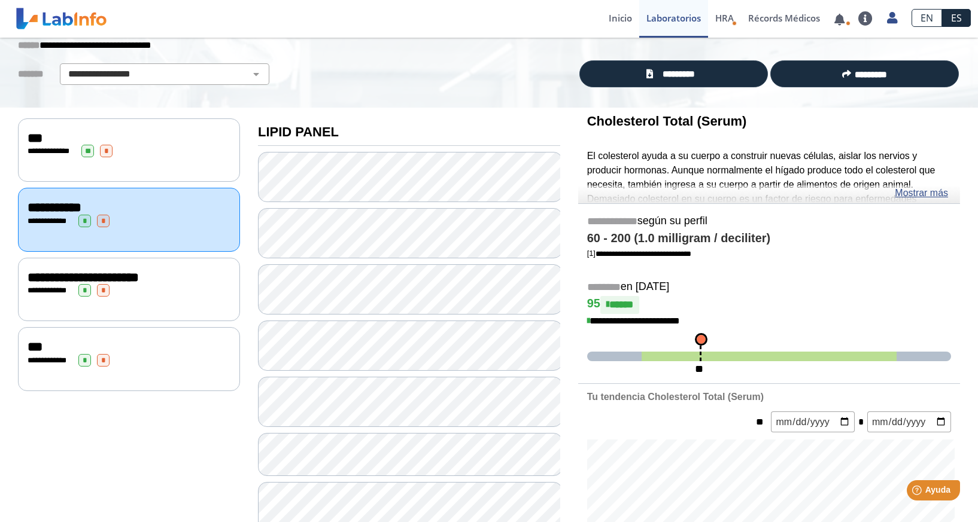
scroll to position [71, 0]
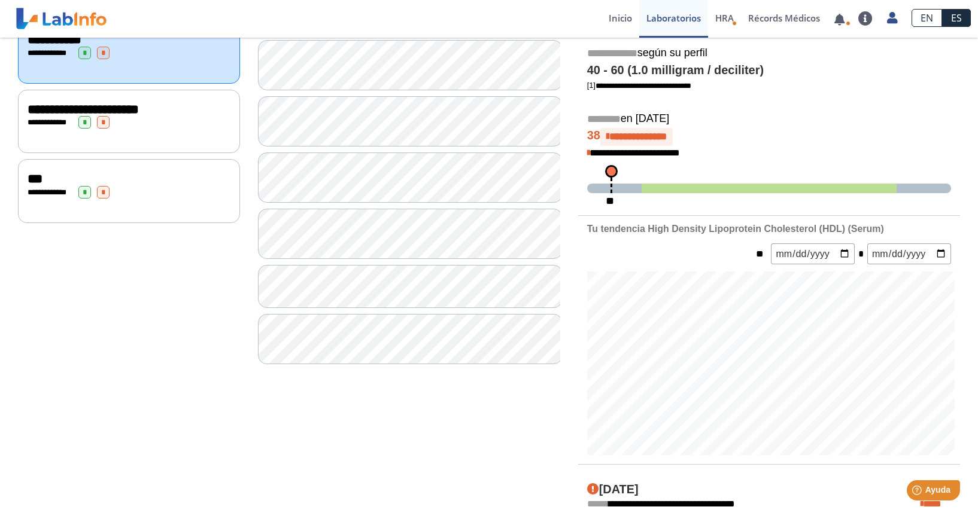
scroll to position [187, 0]
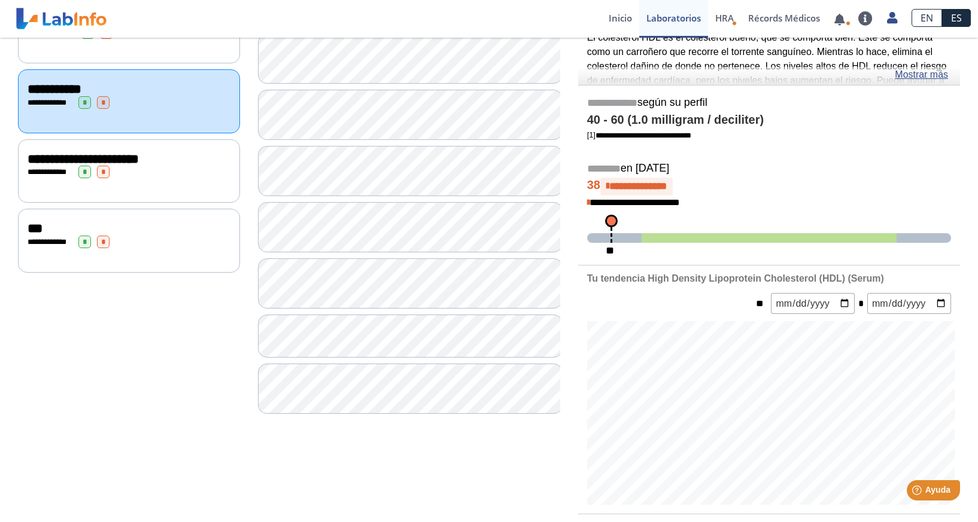
click at [136, 242] on div "**********" at bounding box center [129, 241] width 222 height 64
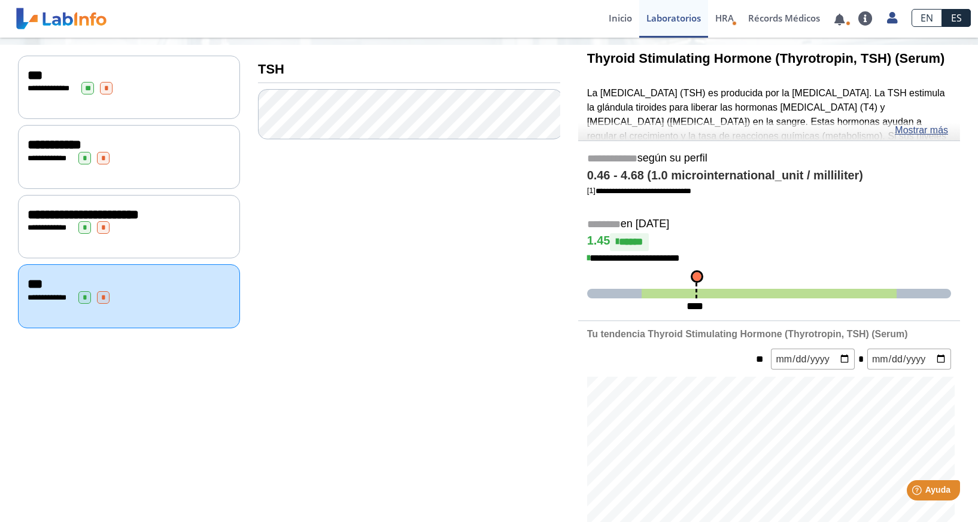
scroll to position [63, 0]
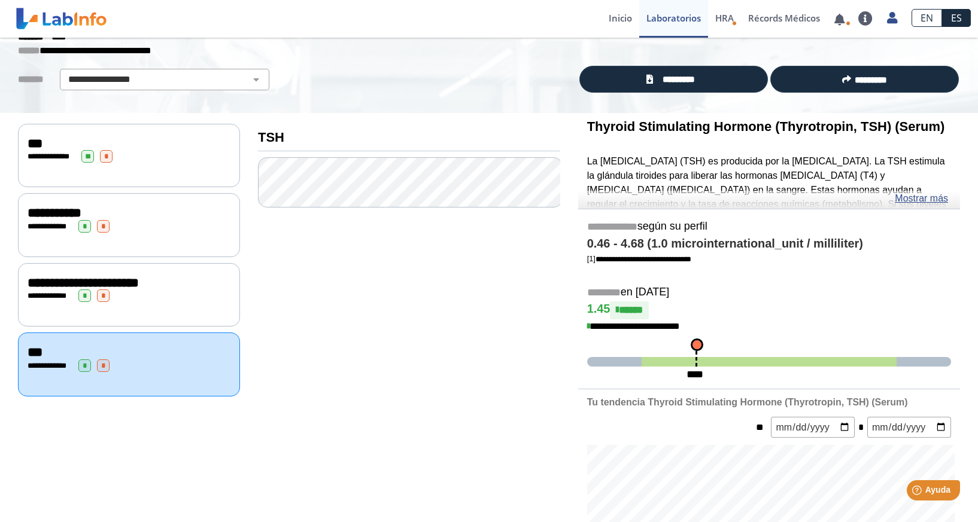
click at [71, 158] on span "**********" at bounding box center [52, 157] width 48 height 8
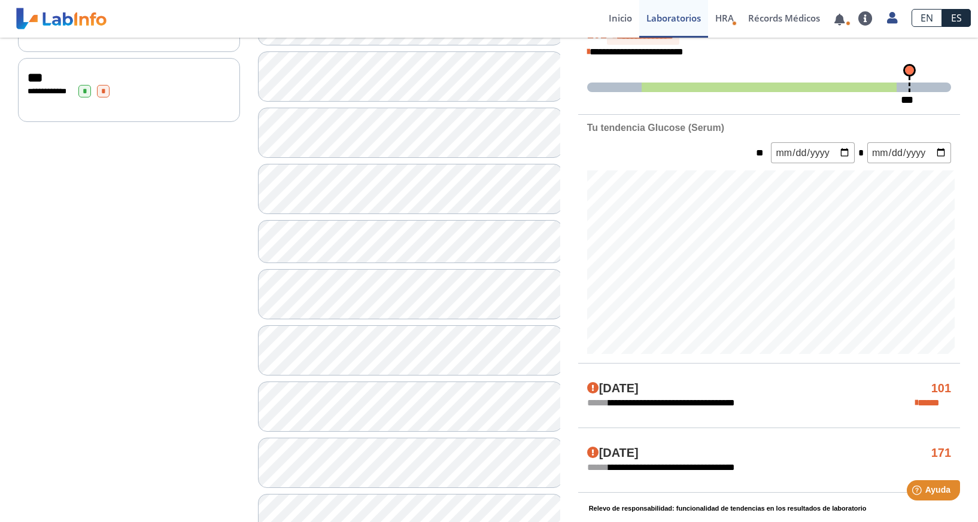
scroll to position [340, 0]
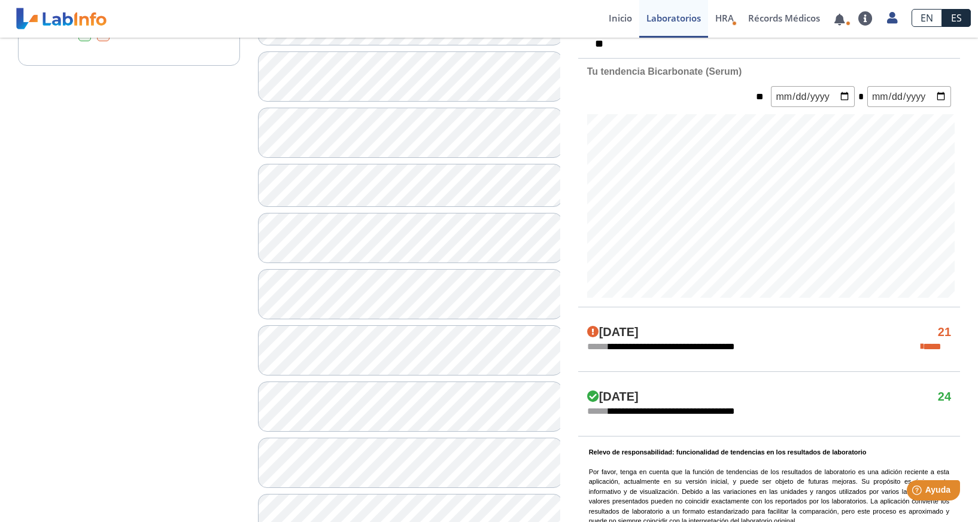
scroll to position [396, 0]
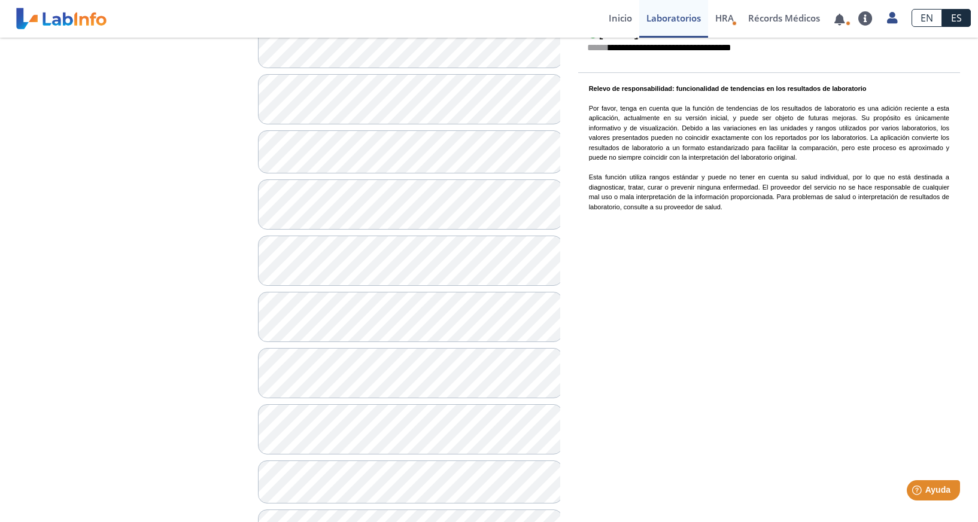
scroll to position [825, 0]
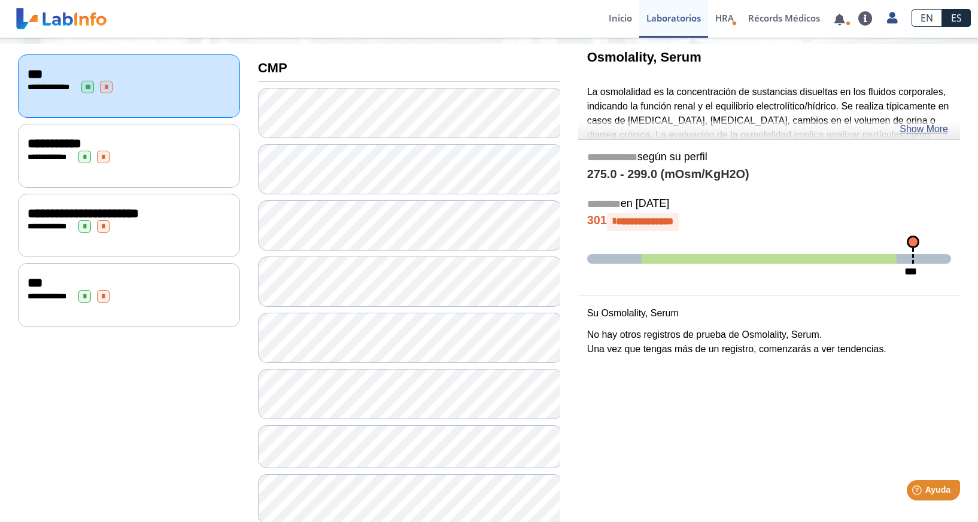
scroll to position [130, 0]
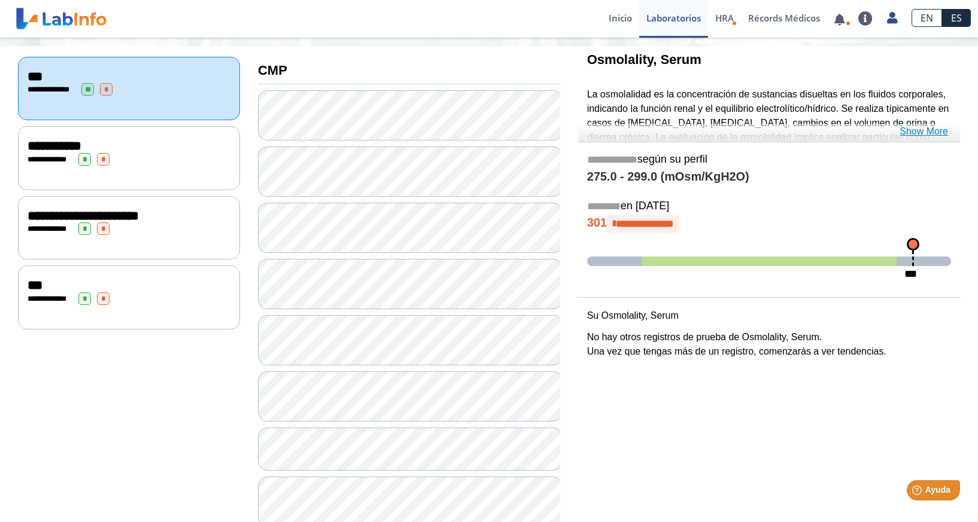
click at [916, 133] on link "Show More" at bounding box center [923, 131] width 48 height 14
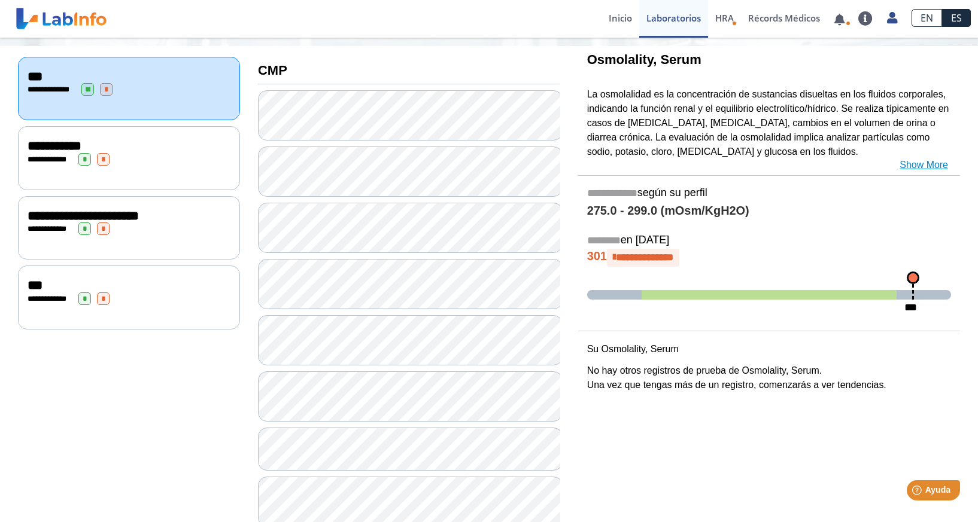
click at [914, 163] on link "Show More" at bounding box center [923, 165] width 48 height 14
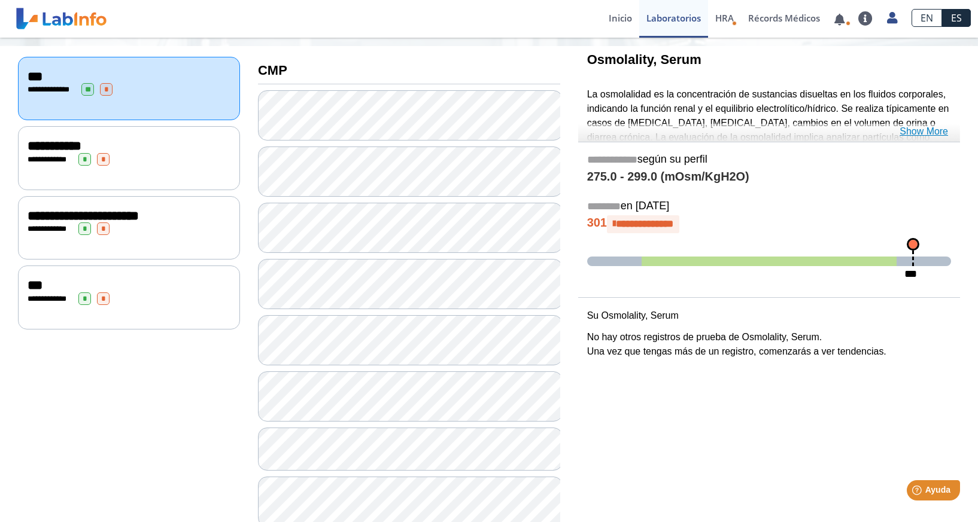
click at [914, 133] on link "Show More" at bounding box center [923, 131] width 48 height 14
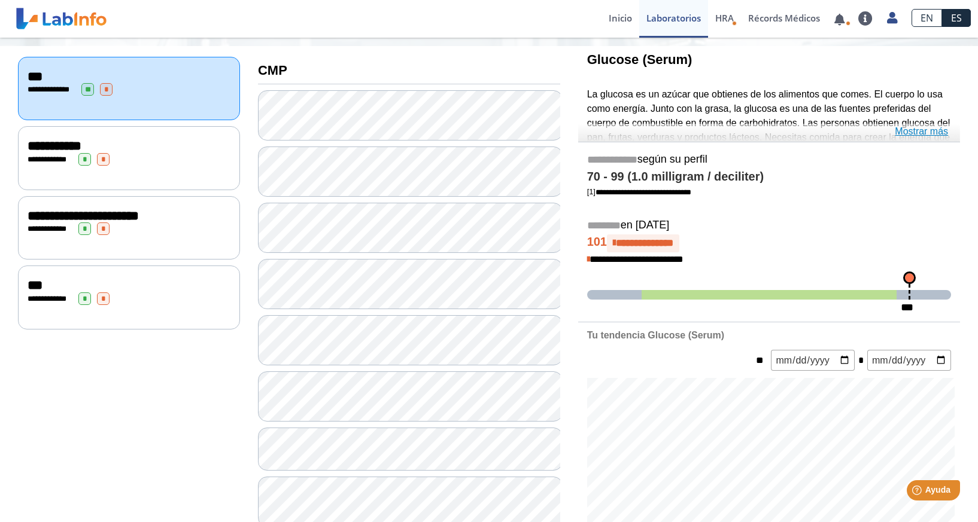
click at [903, 133] on link "Mostrar más" at bounding box center [921, 131] width 53 height 14
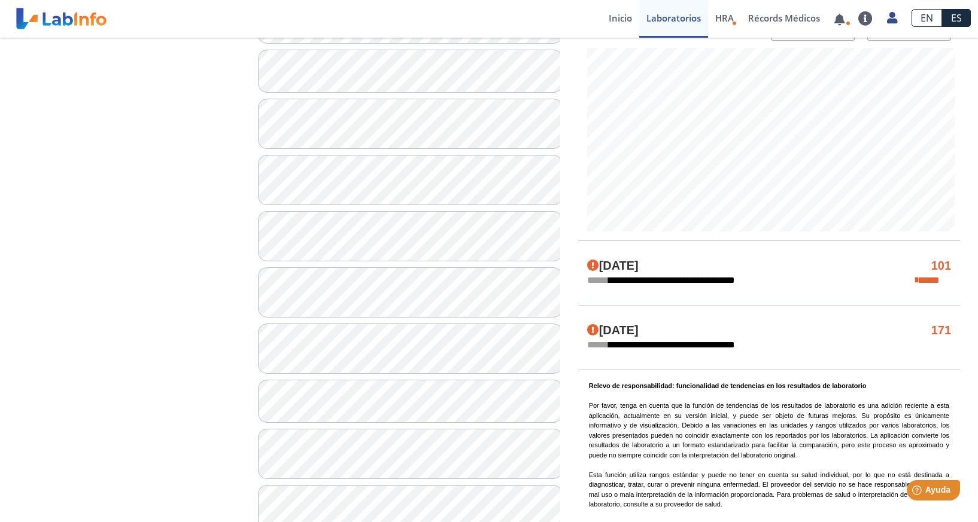
scroll to position [515, 0]
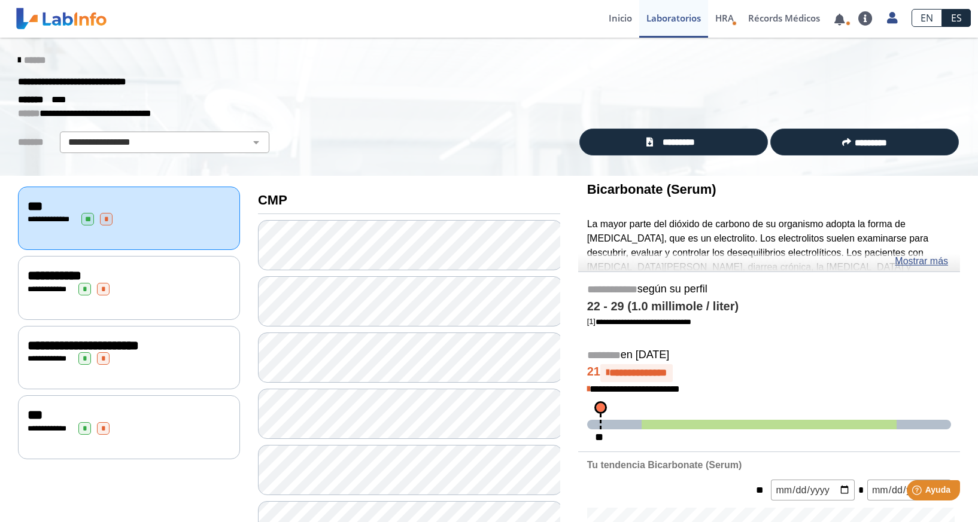
scroll to position [76, 0]
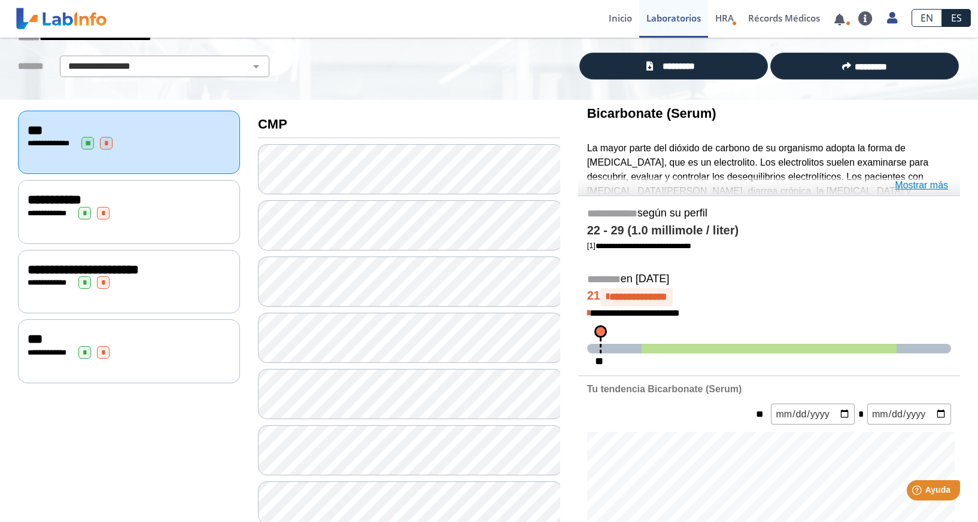
click at [901, 185] on link "Mostrar más" at bounding box center [921, 185] width 53 height 14
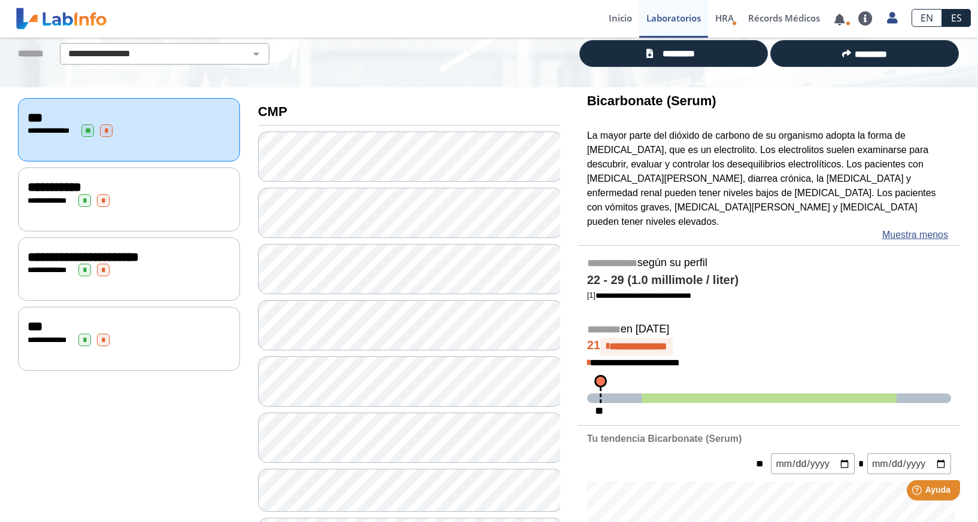
scroll to position [0, 0]
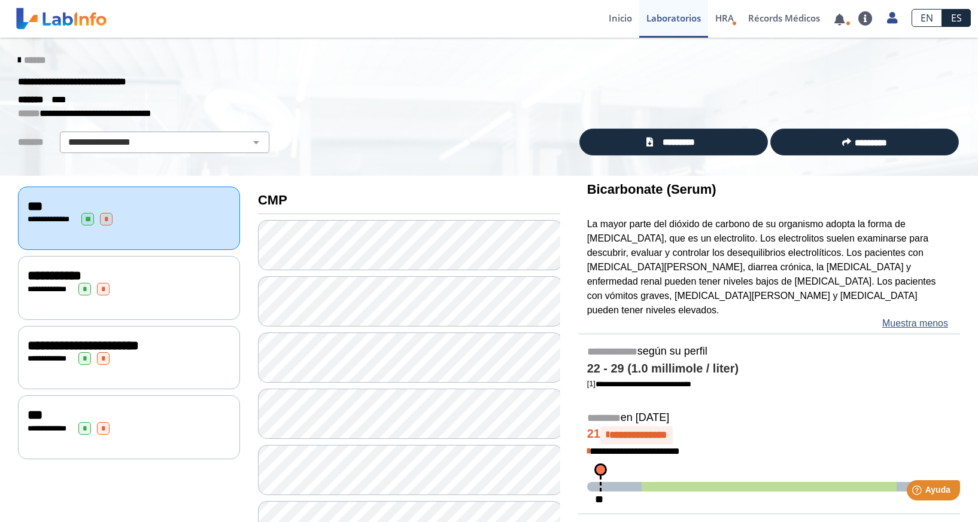
click at [90, 287] on span "*" at bounding box center [84, 289] width 13 height 13
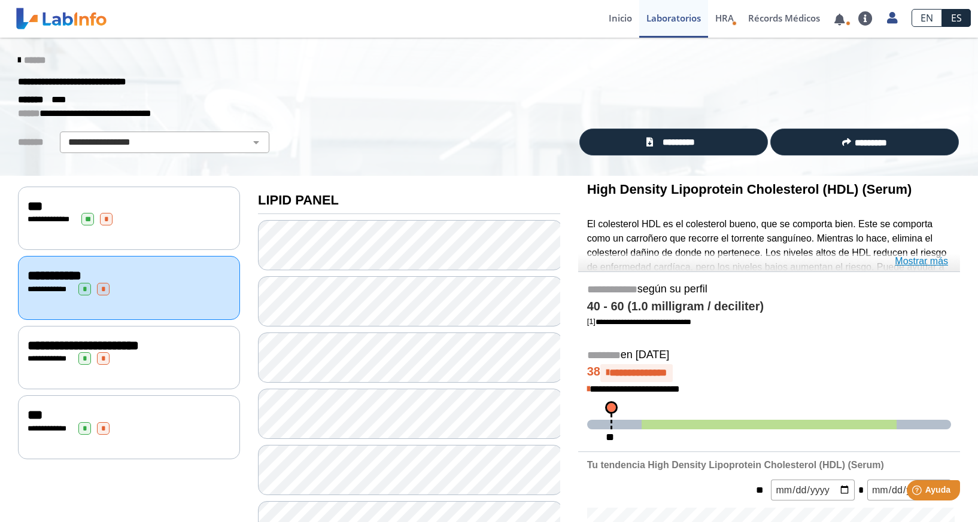
click at [902, 260] on link "Mostrar más" at bounding box center [921, 261] width 53 height 14
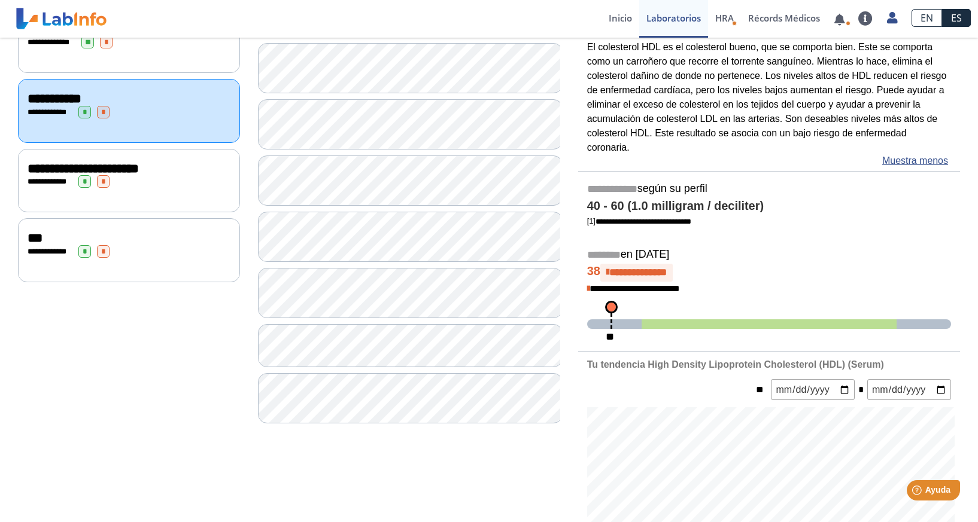
scroll to position [169, 0]
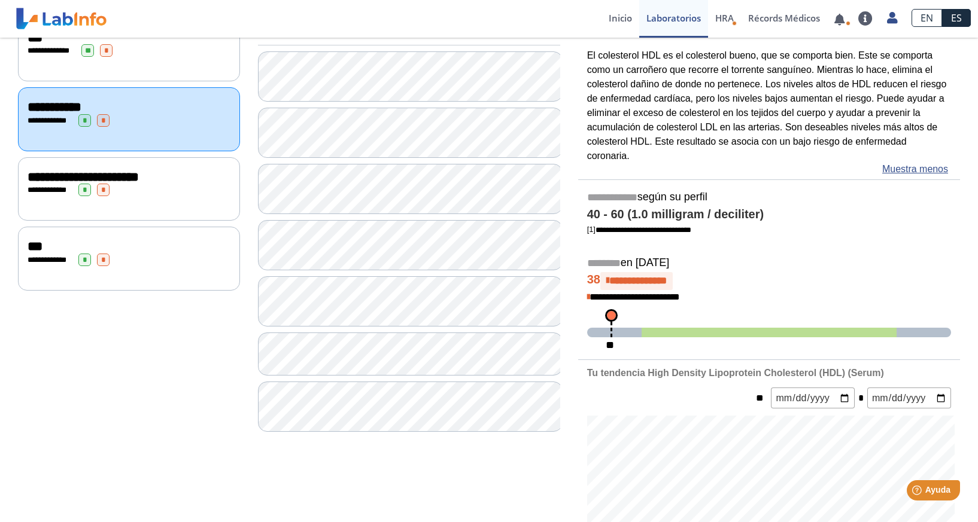
scroll to position [135, 0]
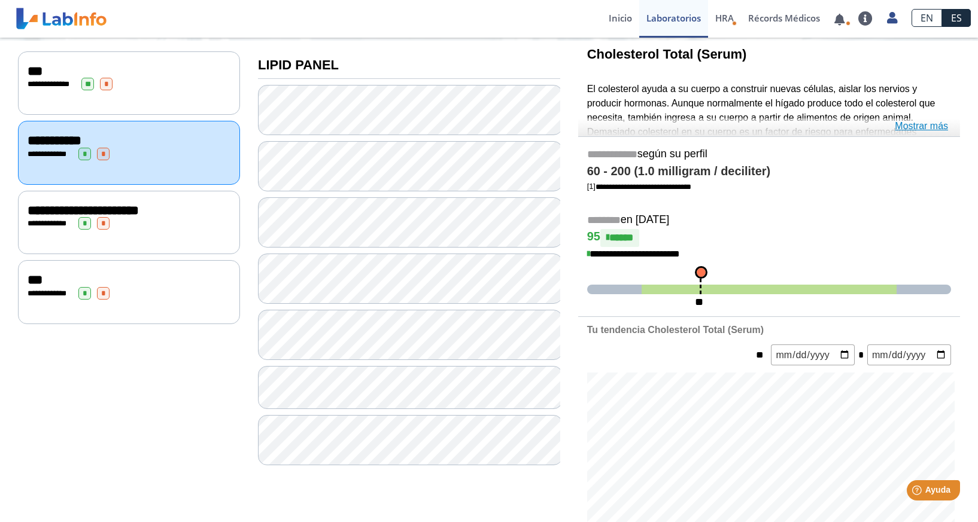
click at [911, 126] on link "Mostrar más" at bounding box center [921, 126] width 53 height 14
click at [913, 124] on link "Mostrar más" at bounding box center [921, 126] width 53 height 14
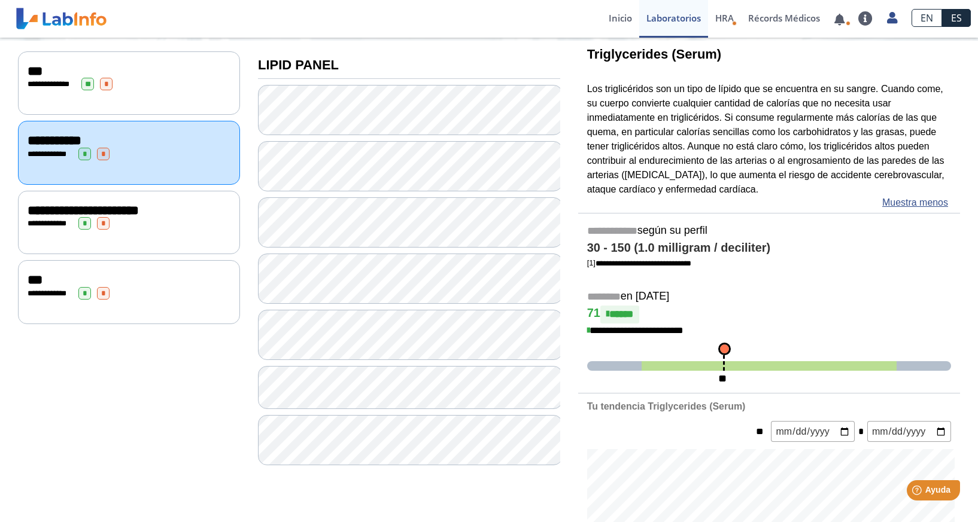
click at [139, 211] on span "**********" at bounding box center [83, 210] width 111 height 13
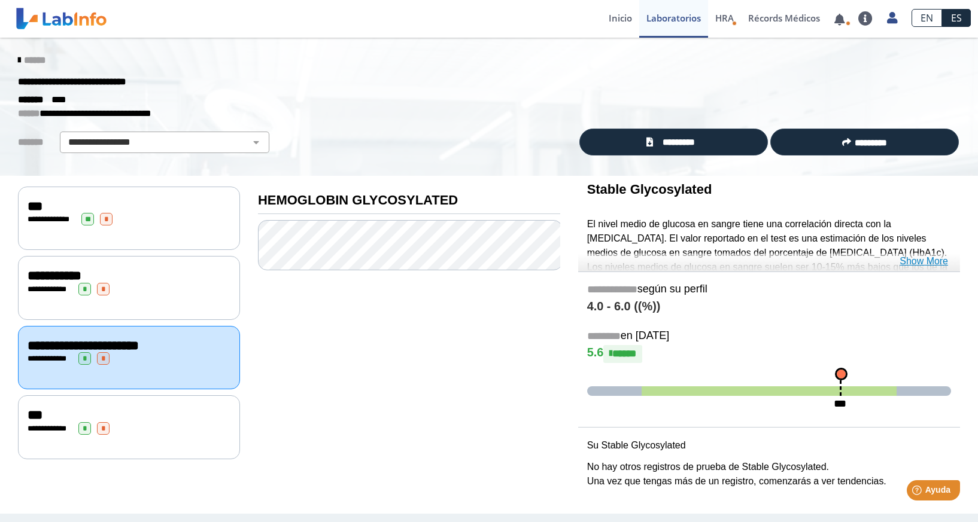
click at [918, 262] on link "Show More" at bounding box center [923, 261] width 48 height 14
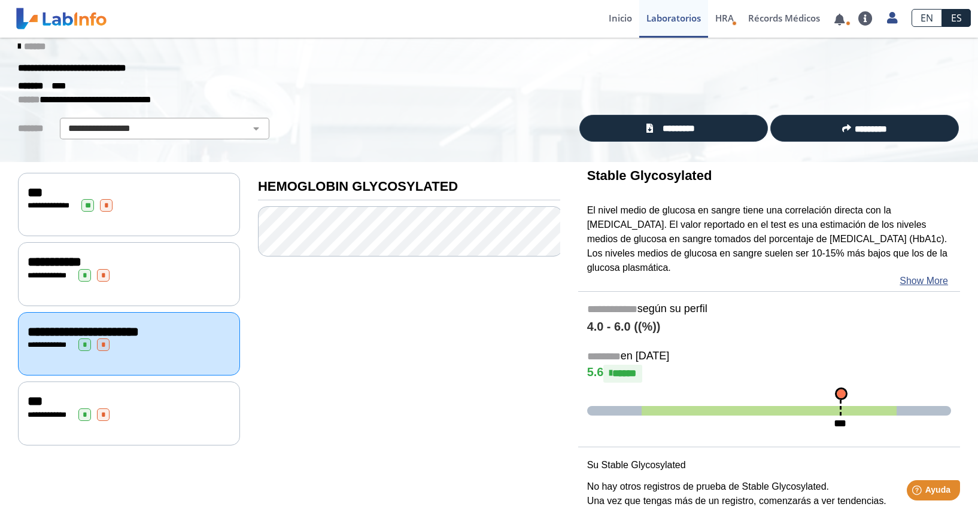
scroll to position [17, 0]
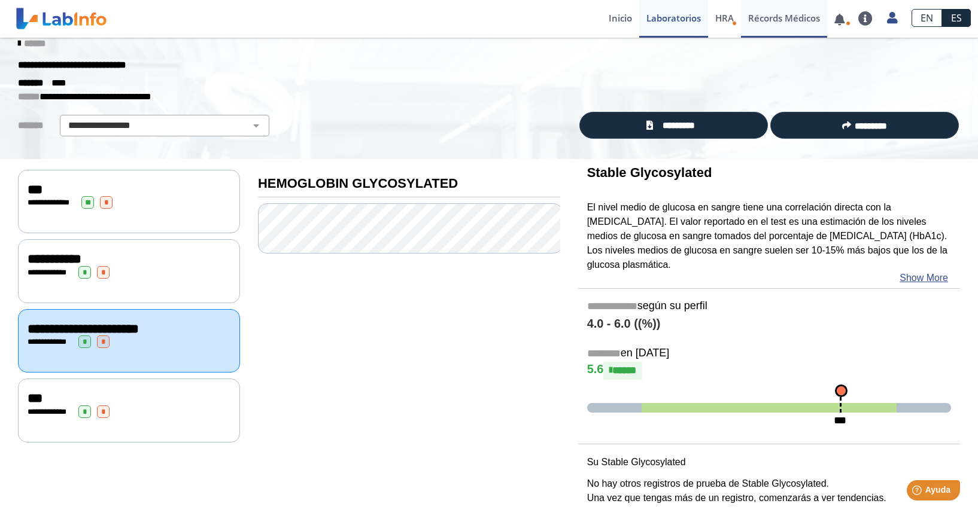
click at [773, 22] on link "Récords Médicos" at bounding box center [784, 19] width 86 height 38
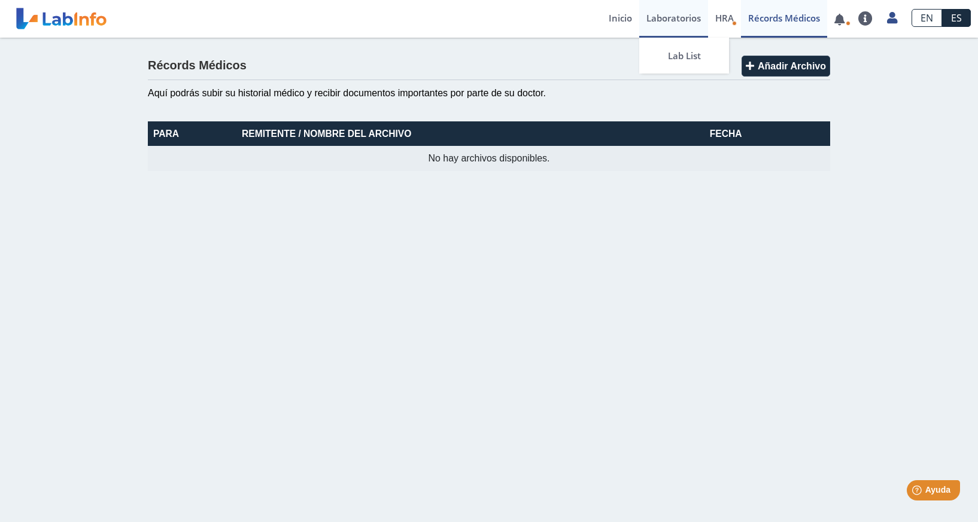
click at [655, 20] on link "Laboratorios" at bounding box center [673, 19] width 69 height 38
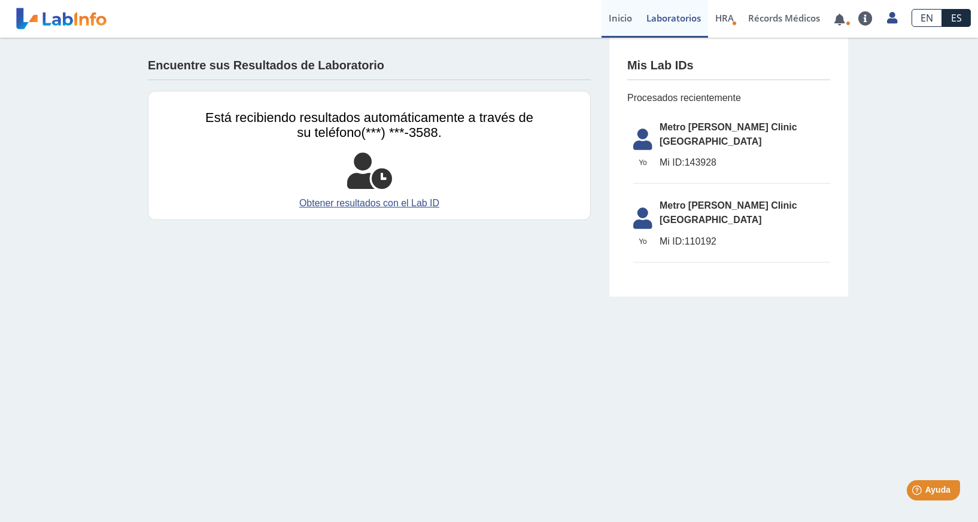
click at [623, 17] on link "Inicio" at bounding box center [620, 19] width 38 height 38
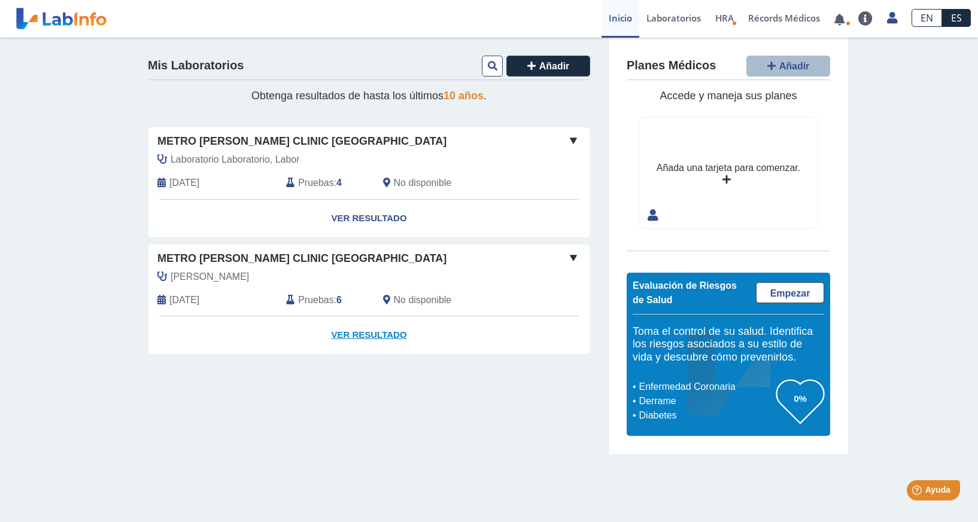
click at [361, 333] on link "Ver Resultado" at bounding box center [368, 336] width 441 height 38
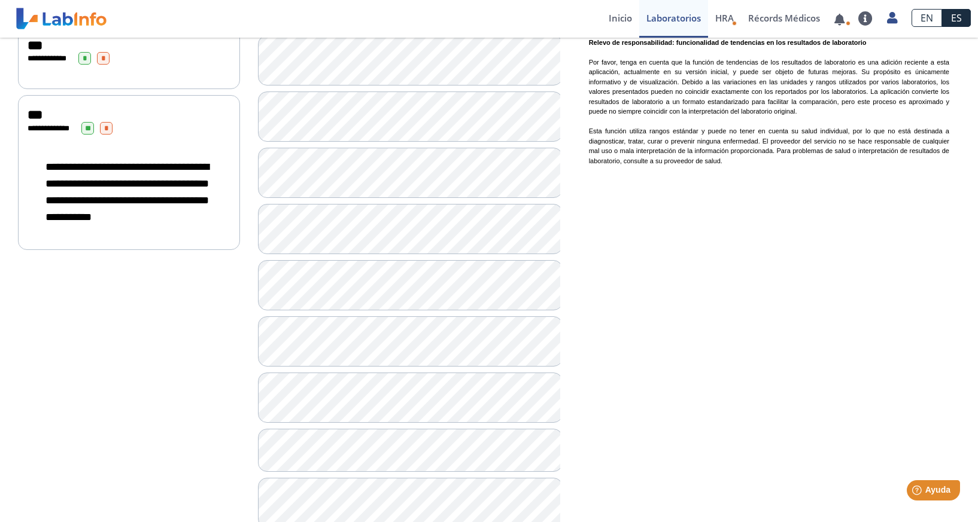
scroll to position [758, 0]
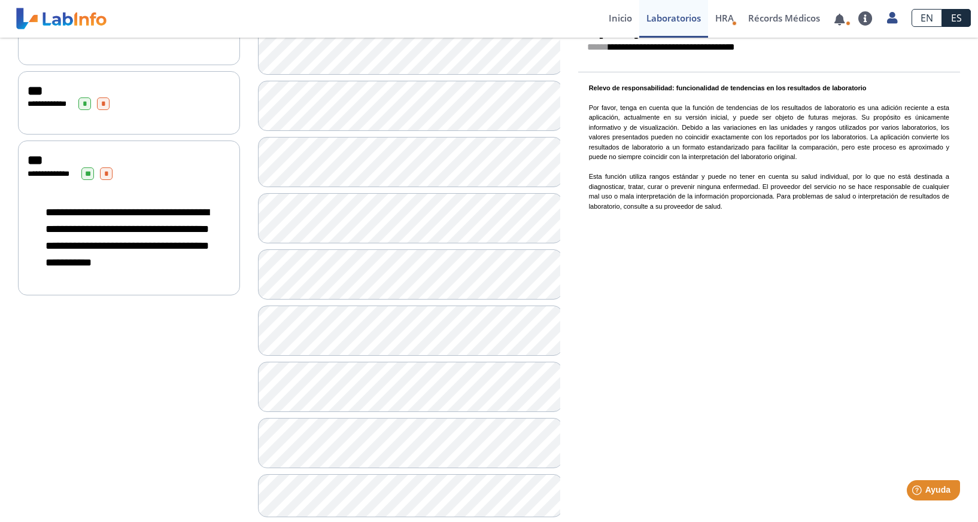
click at [198, 247] on div "**********" at bounding box center [129, 218] width 222 height 155
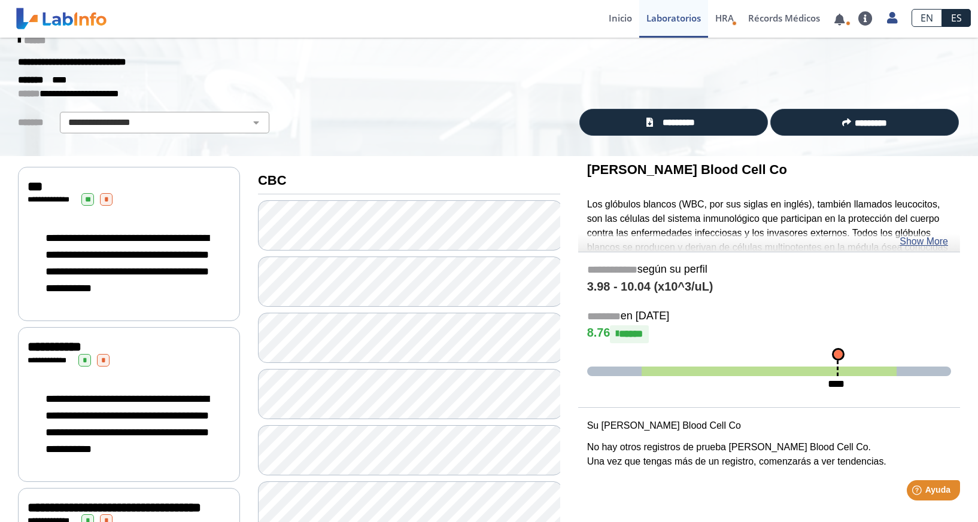
scroll to position [17, 0]
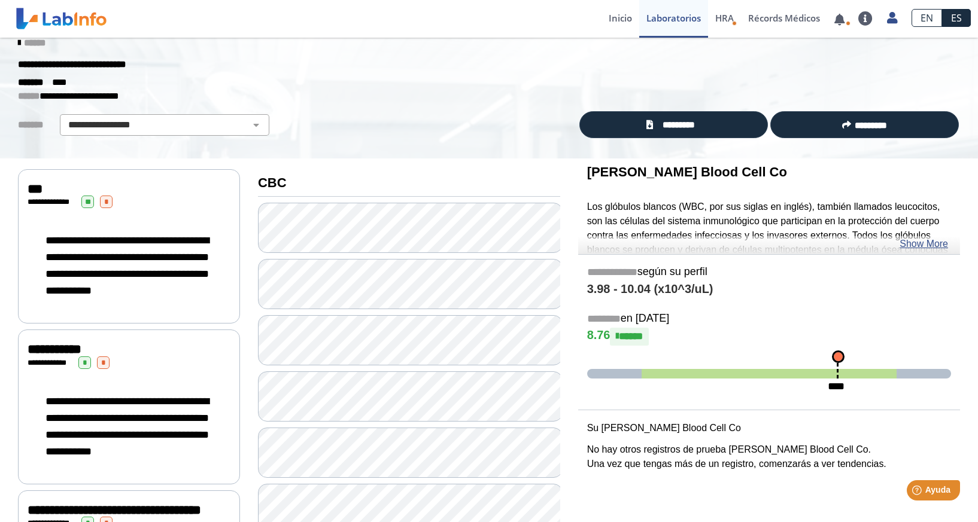
click at [202, 229] on div "**********" at bounding box center [129, 265] width 203 height 91
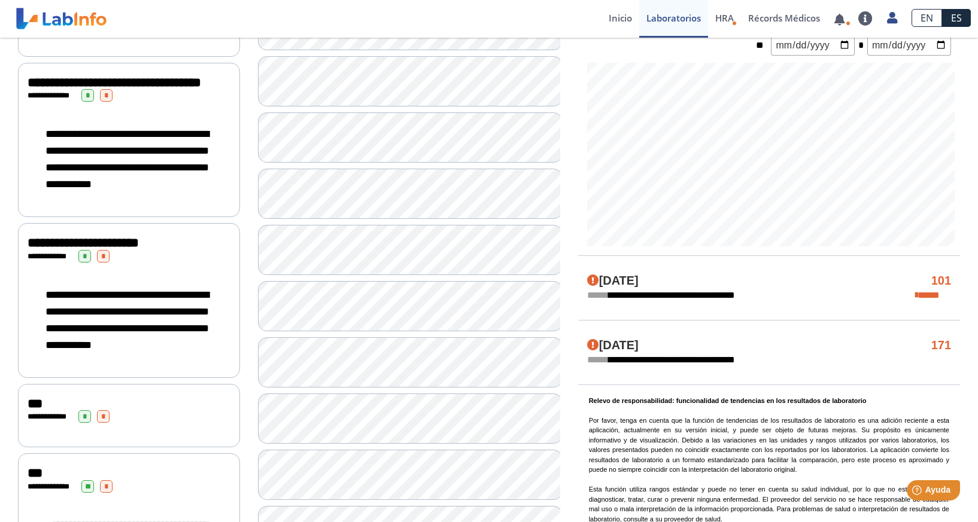
scroll to position [440, 0]
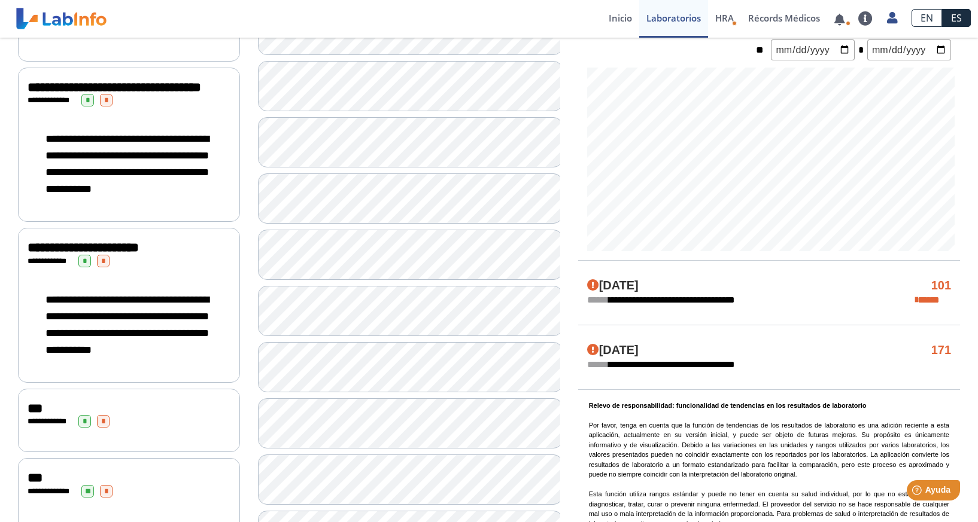
click at [160, 194] on span "**********" at bounding box center [126, 163] width 163 height 61
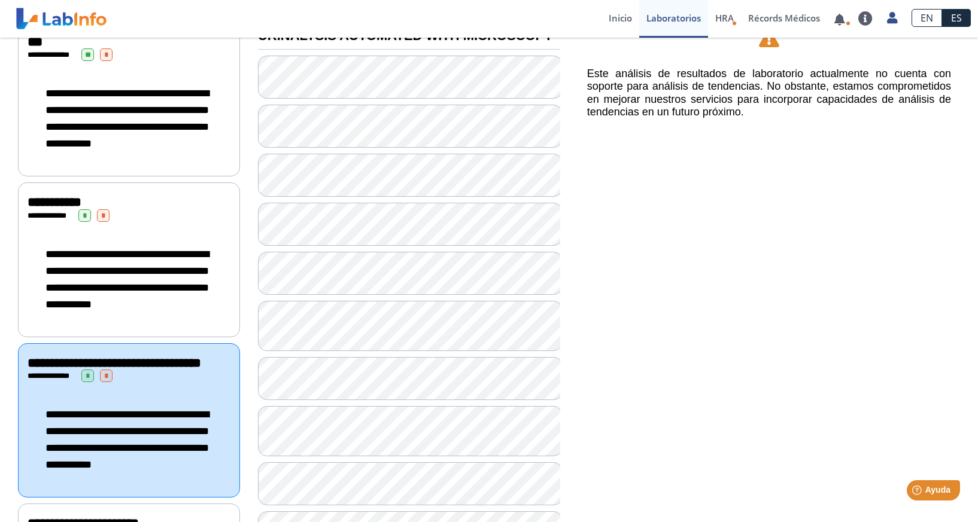
scroll to position [149, 0]
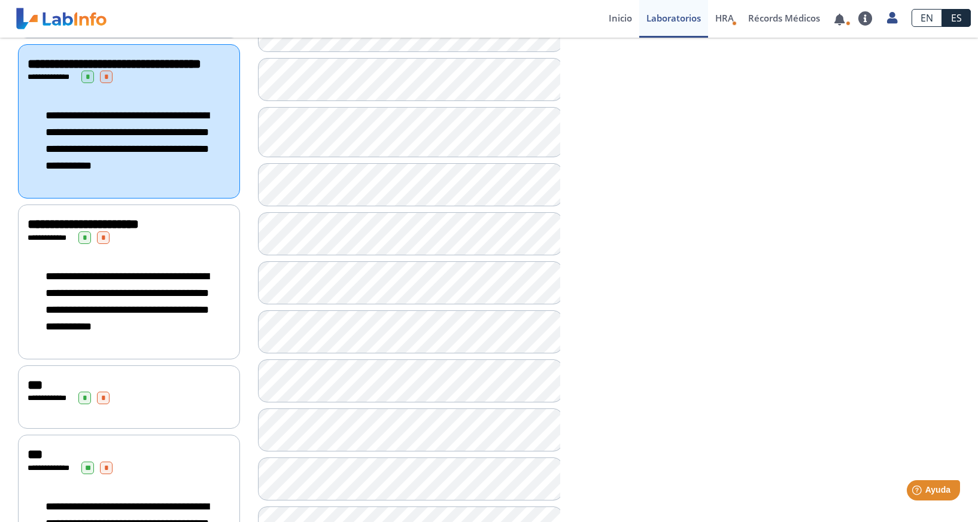
scroll to position [533, 0]
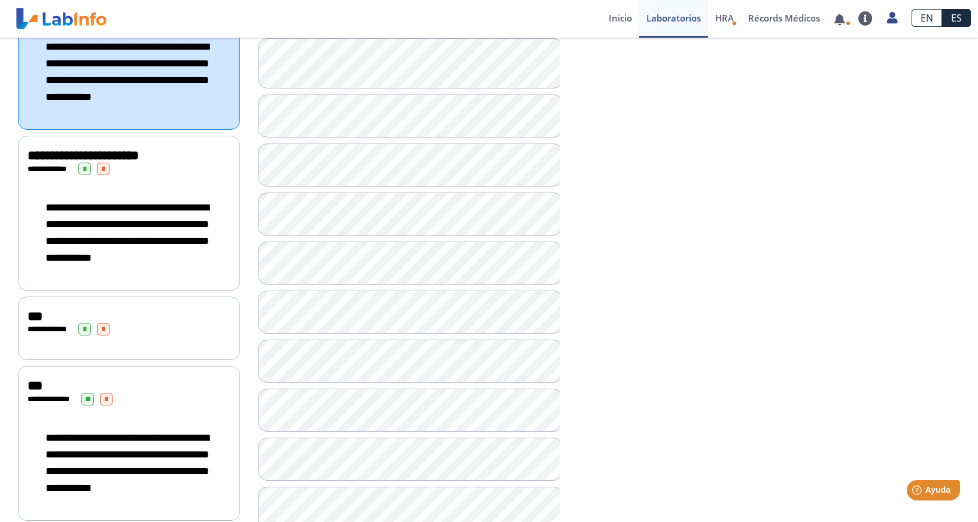
click at [196, 250] on div "**********" at bounding box center [129, 232] width 203 height 91
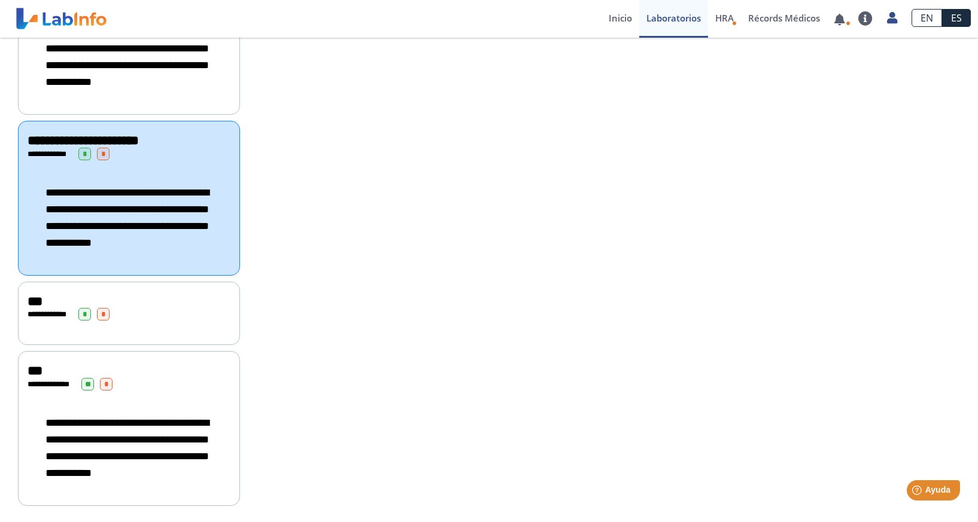
scroll to position [627, 0]
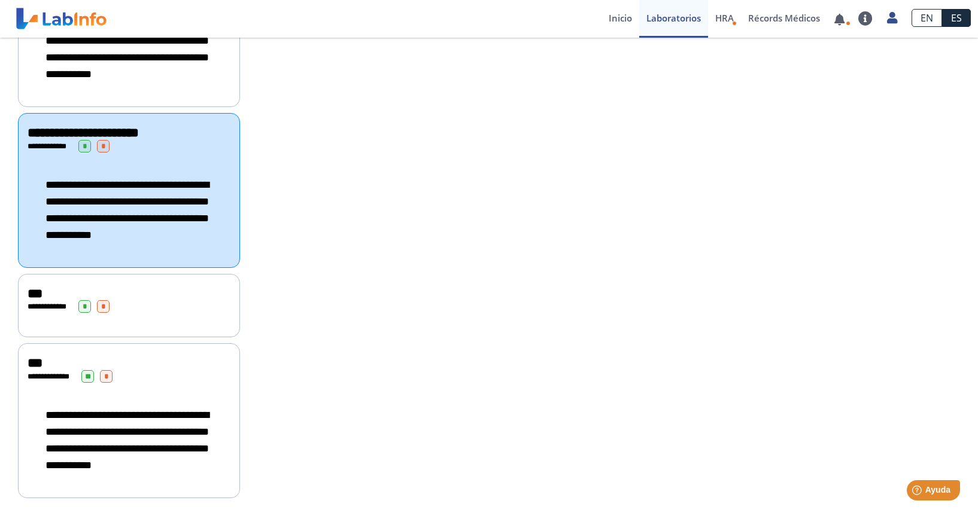
click at [150, 300] on div "**********" at bounding box center [129, 306] width 203 height 13
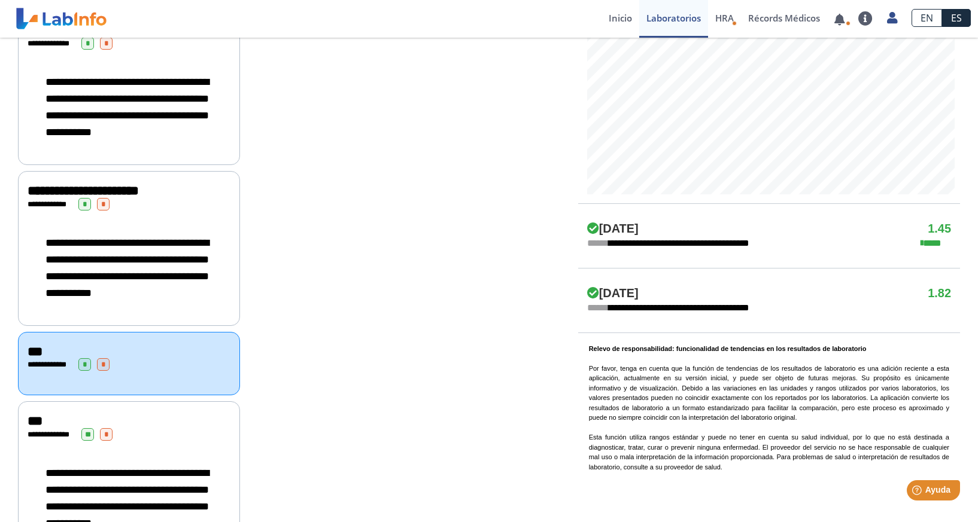
scroll to position [627, 0]
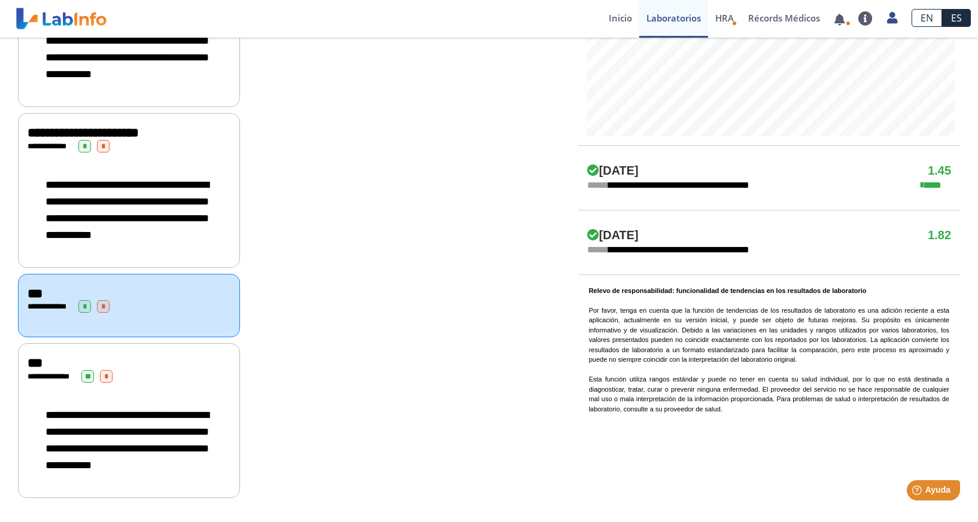
click at [180, 356] on div "***" at bounding box center [129, 363] width 203 height 14
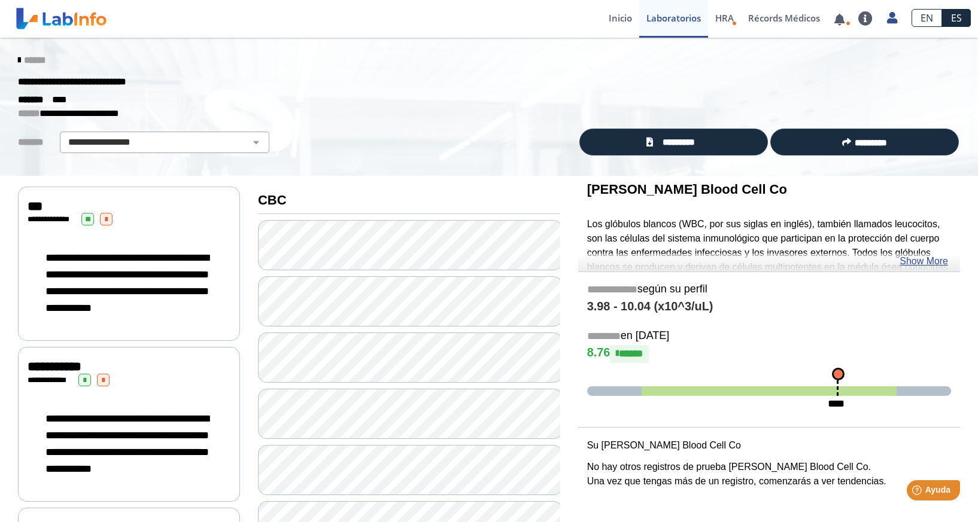
click at [25, 56] on span "******" at bounding box center [35, 60] width 22 height 9
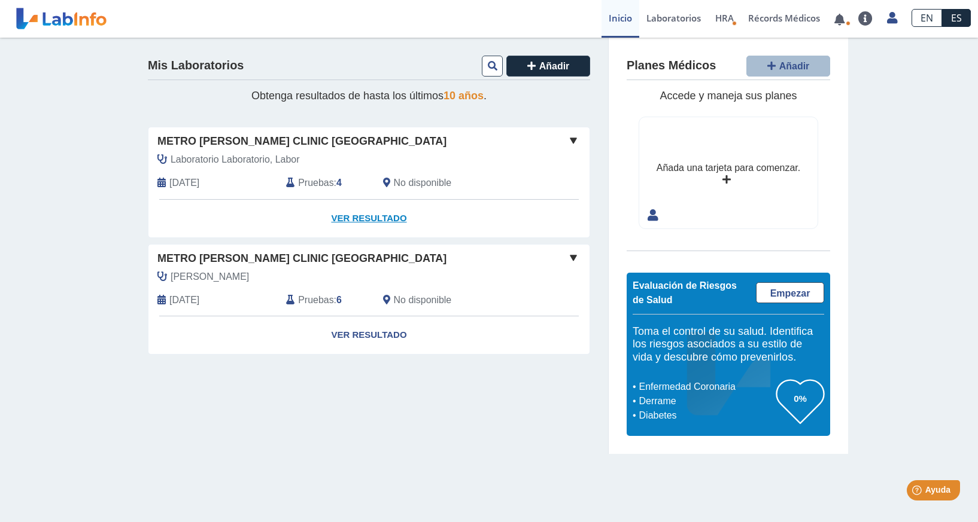
click at [382, 217] on link "Ver Resultado" at bounding box center [368, 219] width 441 height 38
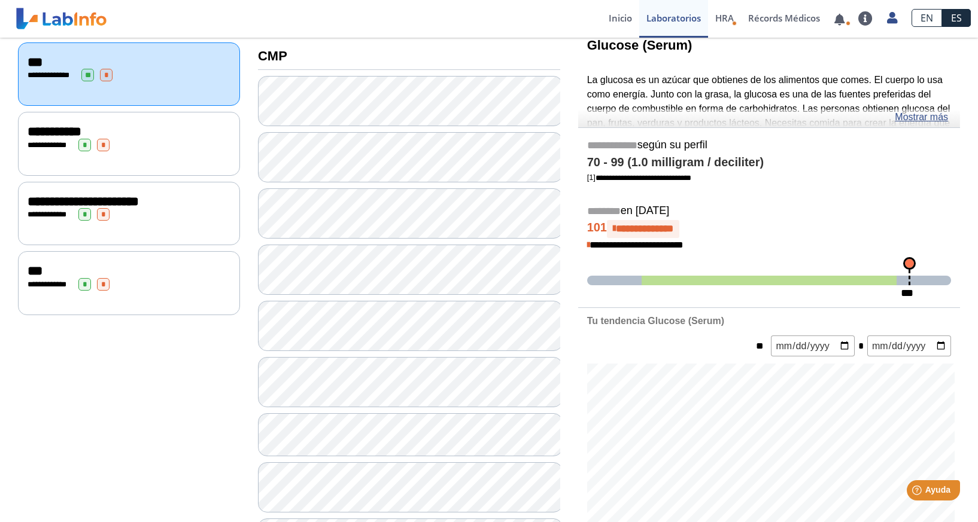
click at [171, 281] on div "**********" at bounding box center [129, 284] width 203 height 13
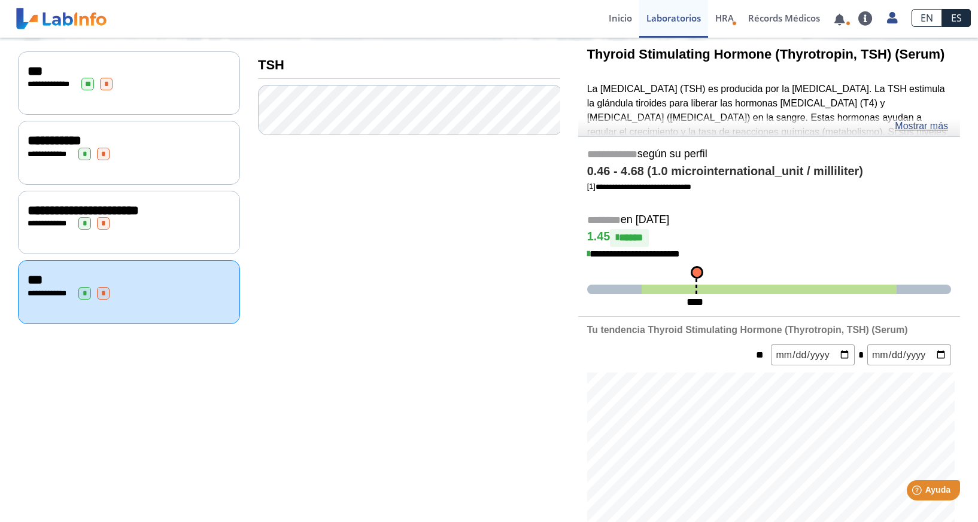
click at [177, 241] on div "**********" at bounding box center [129, 223] width 222 height 64
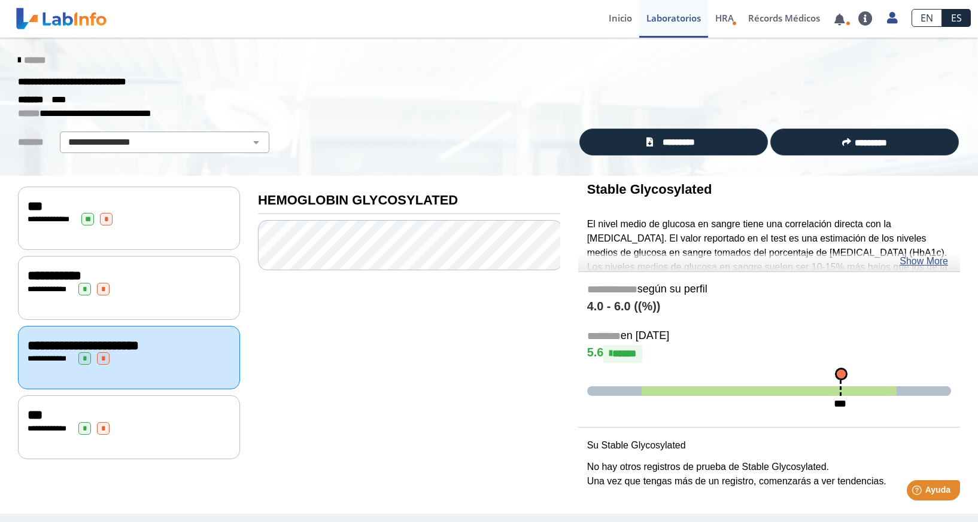
click at [55, 208] on div "***" at bounding box center [129, 206] width 203 height 14
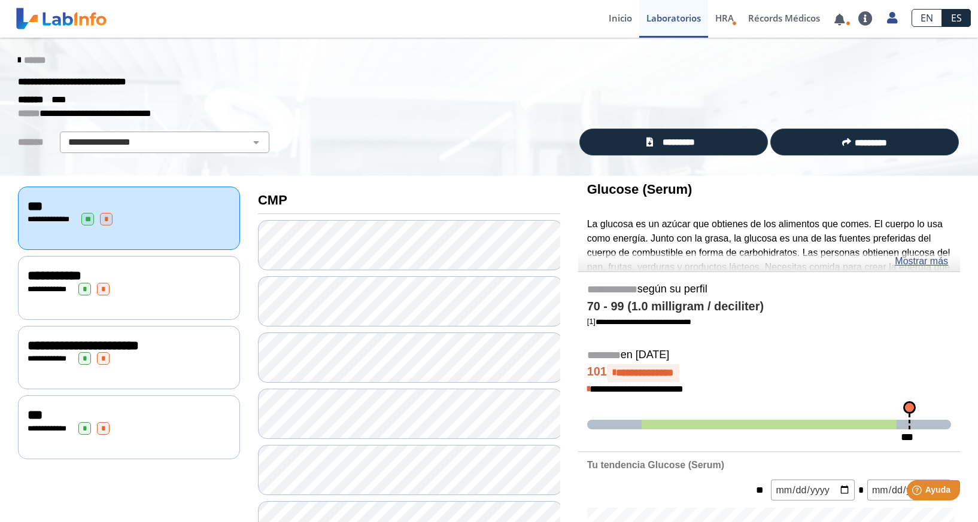
click at [121, 300] on div "**********" at bounding box center [129, 288] width 222 height 64
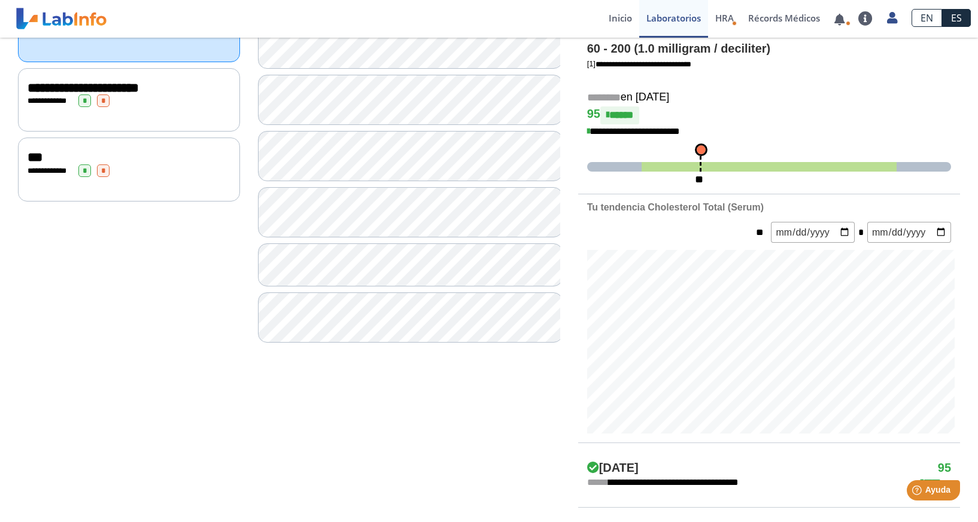
scroll to position [104, 0]
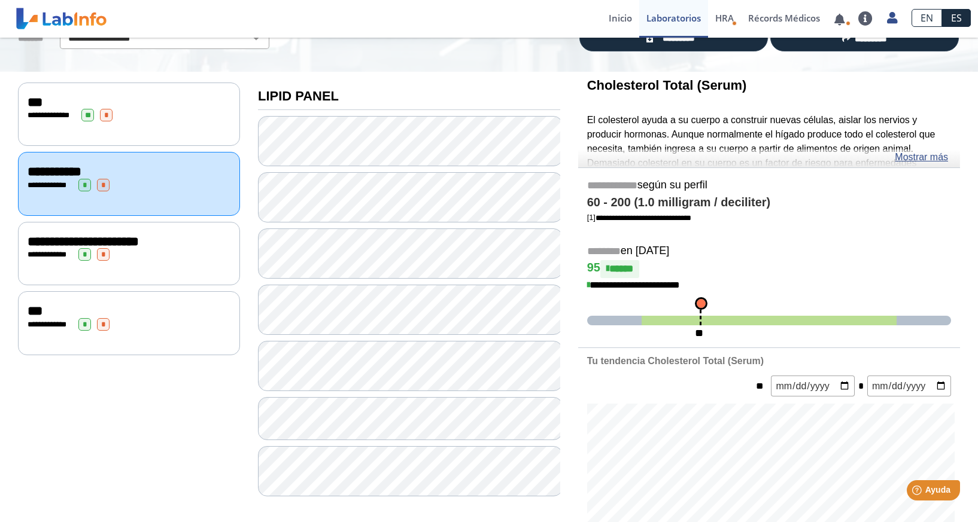
click at [142, 268] on div "**********" at bounding box center [129, 254] width 222 height 64
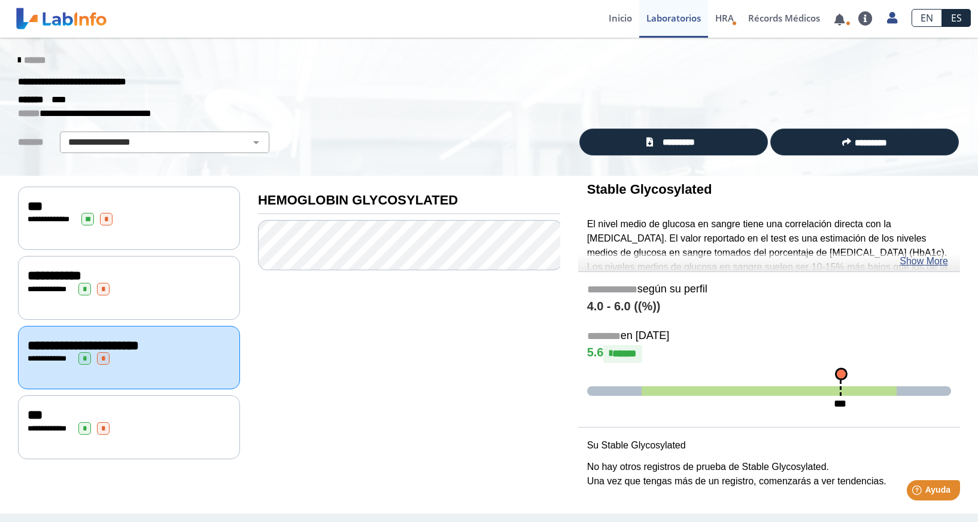
click at [139, 425] on div "**********" at bounding box center [129, 428] width 203 height 13
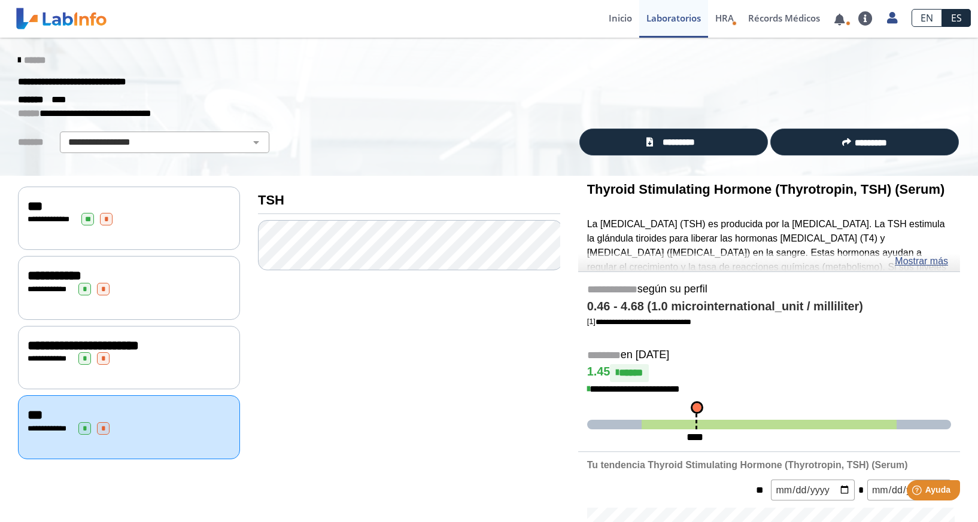
drag, startPoint x: 92, startPoint y: 295, endPoint x: 86, endPoint y: 294, distance: 6.7
click at [90, 294] on div "**********" at bounding box center [129, 288] width 222 height 64
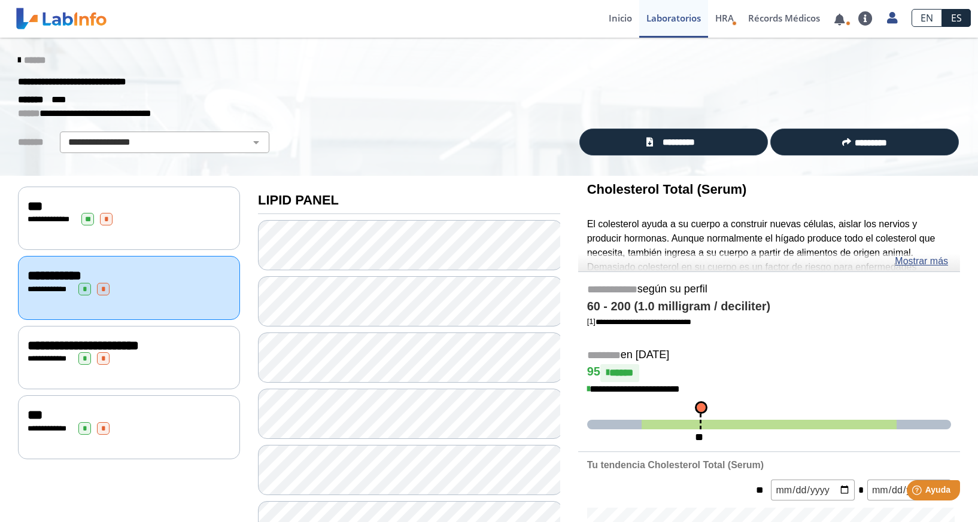
click at [52, 228] on div "**********" at bounding box center [129, 219] width 222 height 64
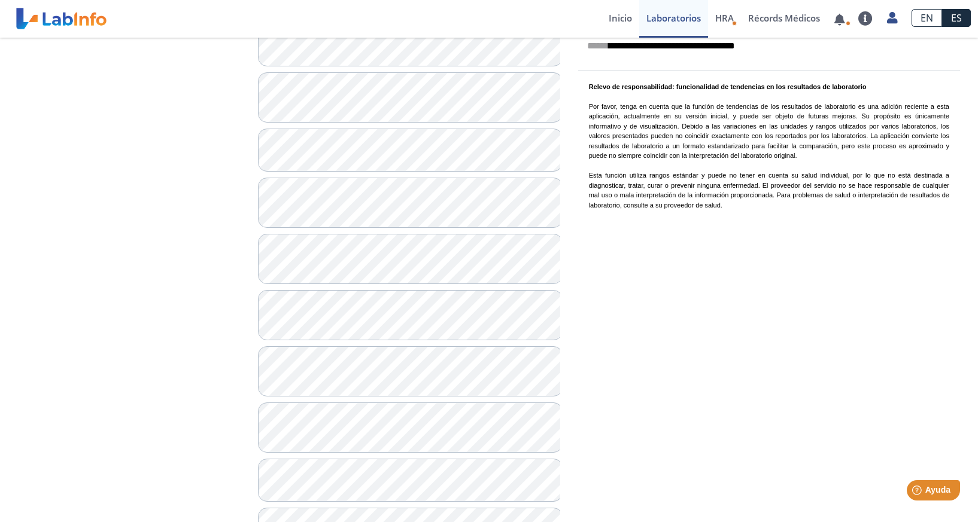
scroll to position [825, 0]
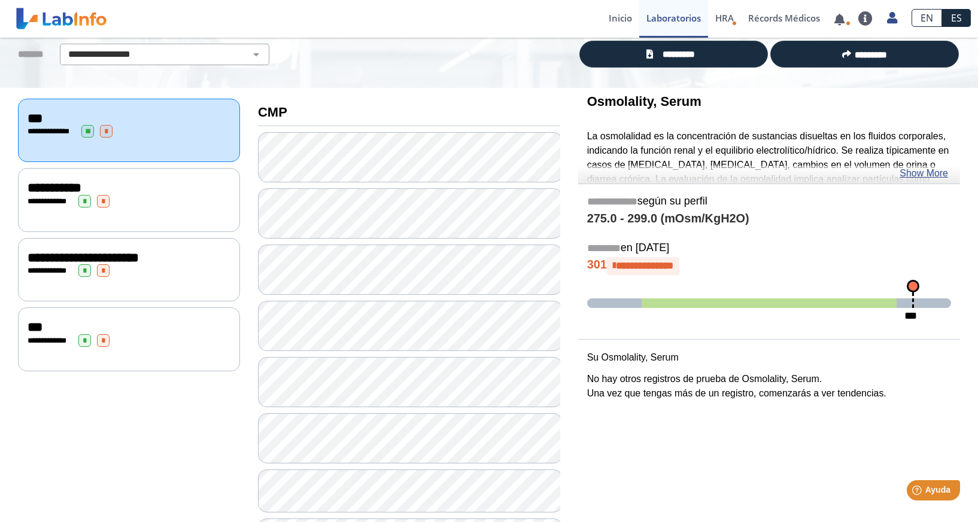
scroll to position [86, 0]
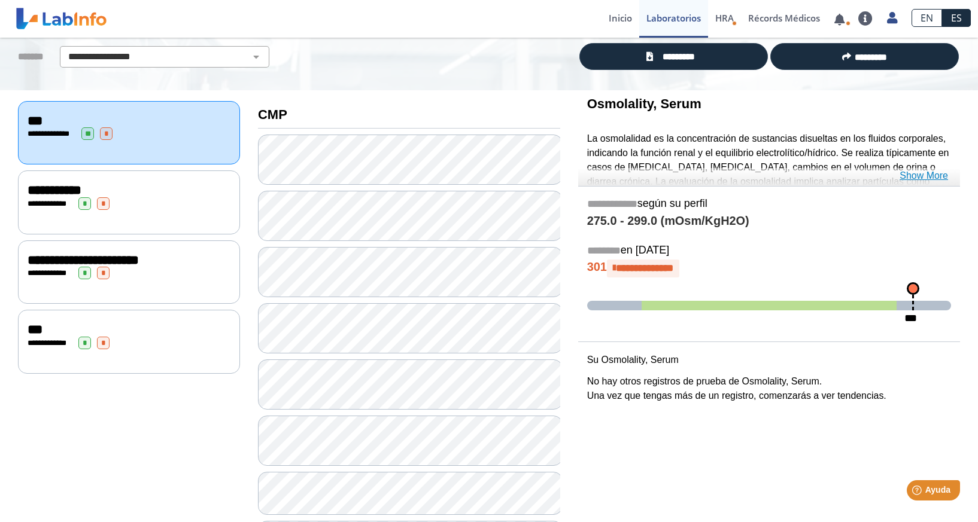
click at [913, 177] on link "Show More" at bounding box center [923, 176] width 48 height 14
